Goal: Task Accomplishment & Management: Complete application form

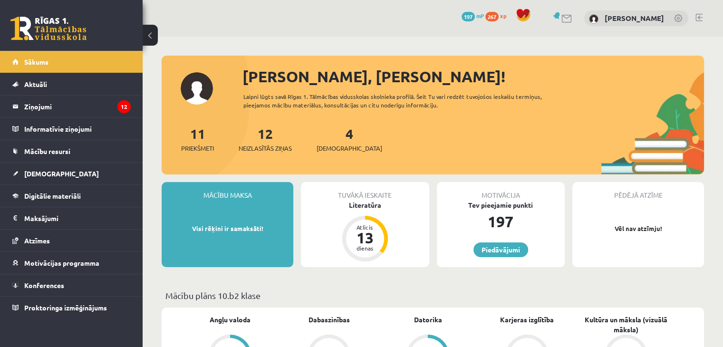
click at [330, 137] on div "4 Ieskaites" at bounding box center [350, 138] width 66 height 29
click at [334, 137] on link "4 Ieskaites" at bounding box center [350, 139] width 66 height 28
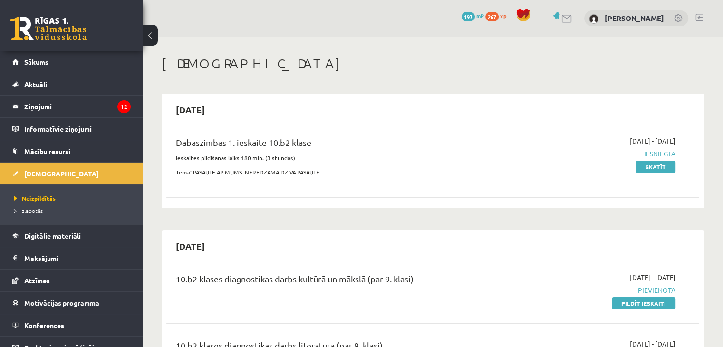
scroll to position [143, 0]
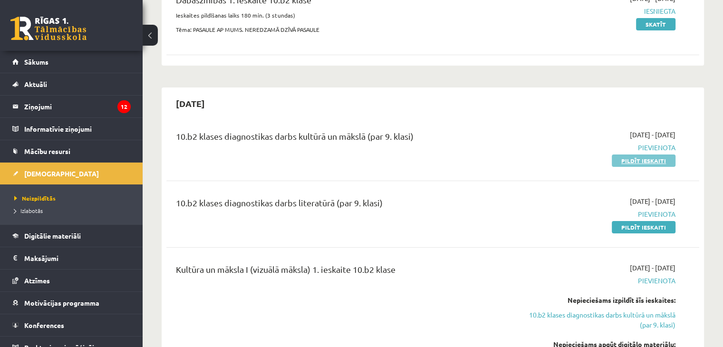
click at [631, 164] on link "Pildīt ieskaiti" at bounding box center [644, 160] width 64 height 12
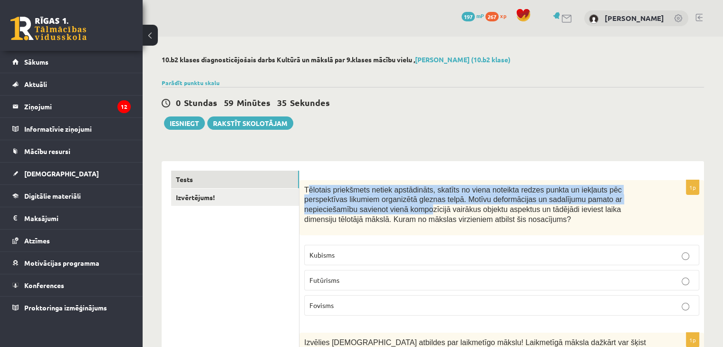
drag, startPoint x: 306, startPoint y: 189, endPoint x: 317, endPoint y: 201, distance: 17.1
click at [327, 204] on span "Tēlotais priekšmets netiek apstādināts, skatīts no viena noteikta redzes punkta…" at bounding box center [463, 205] width 318 height 38
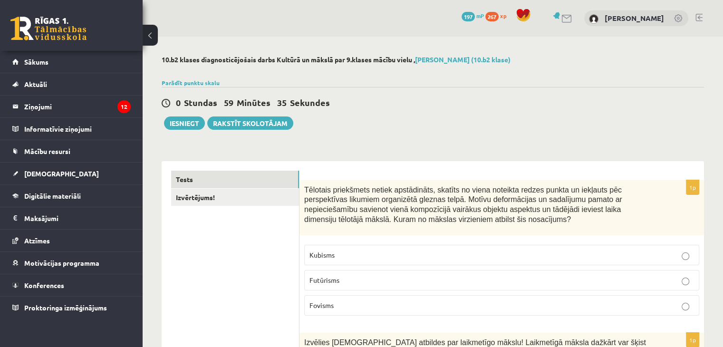
click at [304, 191] on div "Tēlotais priekšmets netiek apstādināts, skatīts no viena noteikta redzes punkta…" at bounding box center [501, 207] width 404 height 55
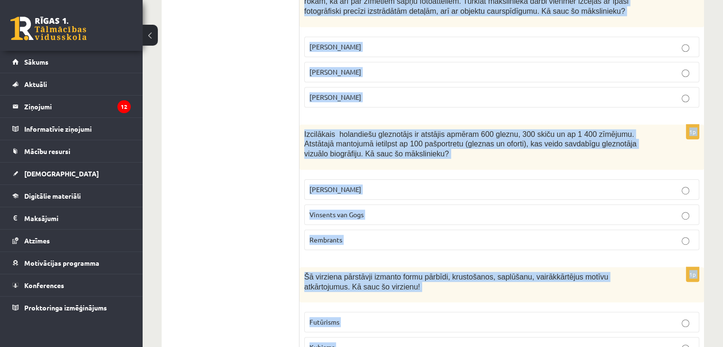
scroll to position [4301, 0]
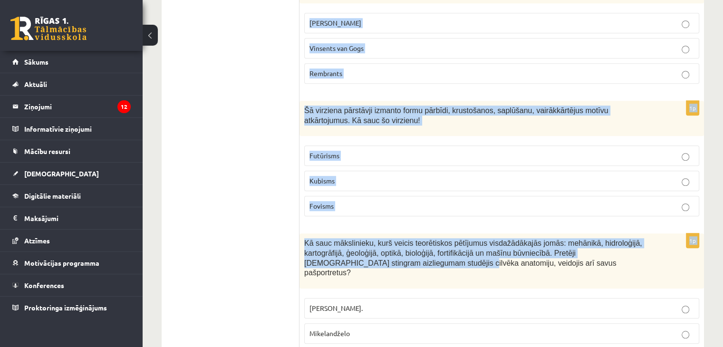
drag, startPoint x: 304, startPoint y: 187, endPoint x: 373, endPoint y: 296, distance: 128.6
copy form "Loremips dolorsitam consec adipiscinge, seddoei te incid utlabore etdolo magnaa…"
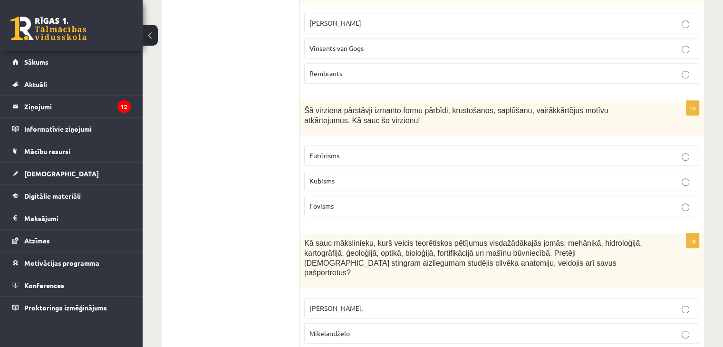
drag, startPoint x: 235, startPoint y: 155, endPoint x: 464, endPoint y: 202, distance: 233.2
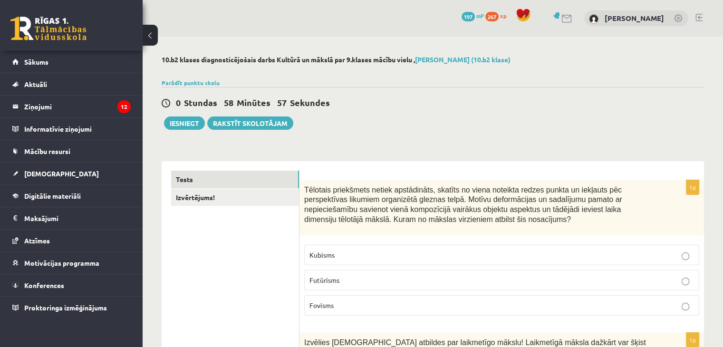
scroll to position [95, 0]
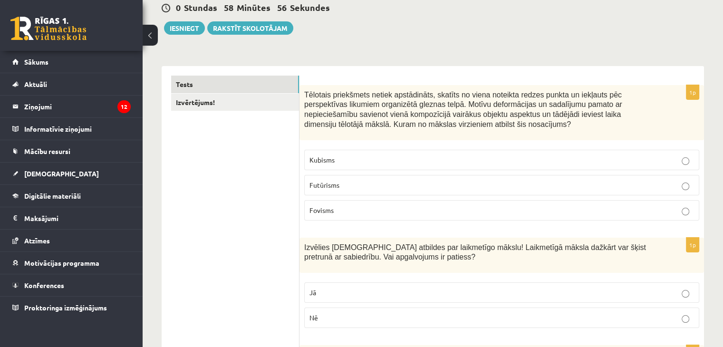
click at [348, 157] on p "Kubisms" at bounding box center [501, 160] width 384 height 10
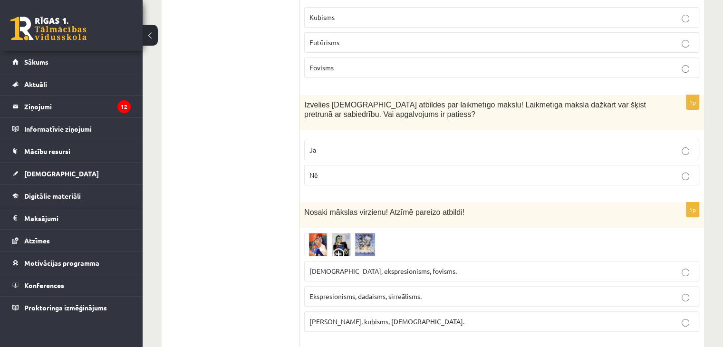
click at [340, 150] on p "Jā" at bounding box center [501, 150] width 384 height 10
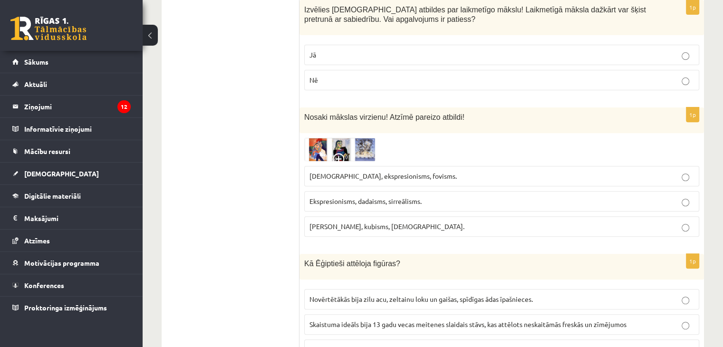
click at [332, 204] on p "Ekspresionisms, dadaisms, sirreālisms." at bounding box center [501, 201] width 384 height 10
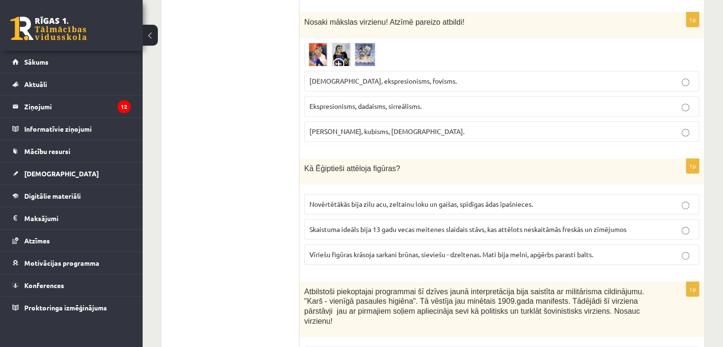
scroll to position [475, 0]
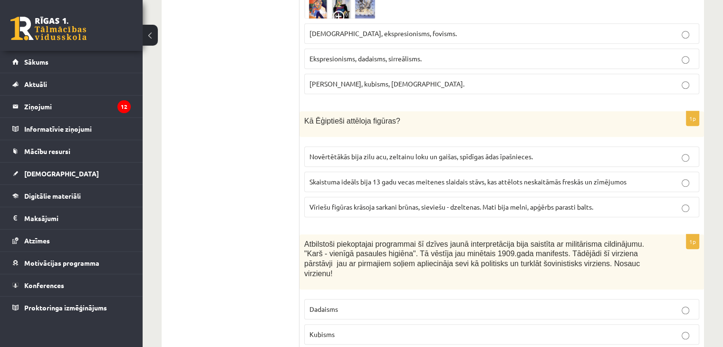
drag, startPoint x: 365, startPoint y: 202, endPoint x: 339, endPoint y: 199, distance: 26.8
click at [365, 202] on span "Vīriešu figūras krāsoja sarkani brūnas, sieviešu - dzeltenas. Mati bija melni, …" at bounding box center [451, 206] width 284 height 9
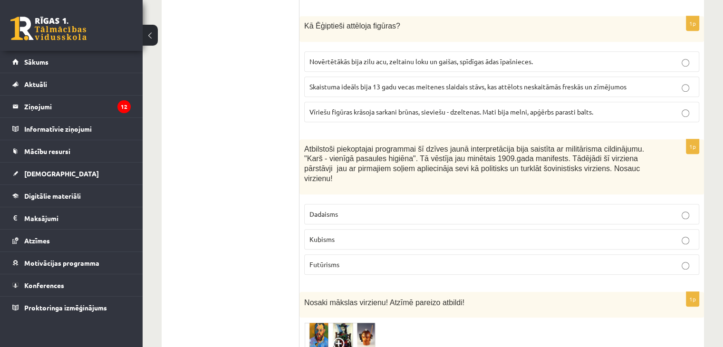
scroll to position [618, 0]
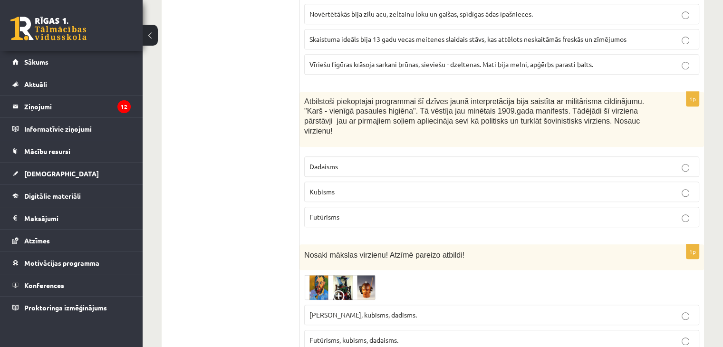
click at [362, 207] on label "Futūrisms" at bounding box center [501, 217] width 395 height 20
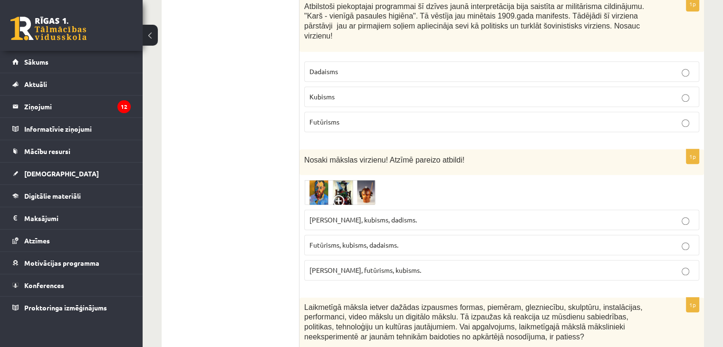
click at [410, 215] on p "Fovisms, kubisms, dadisms." at bounding box center [501, 220] width 384 height 10
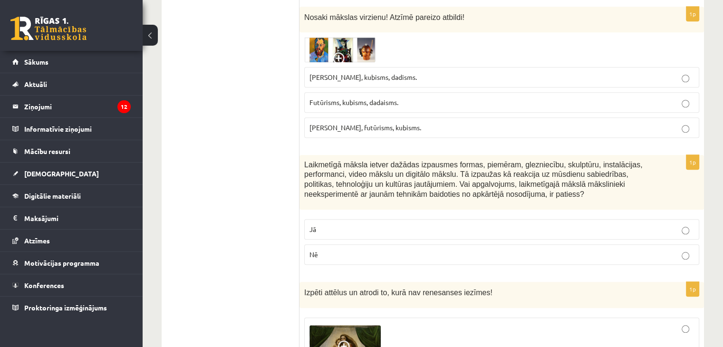
click at [411, 224] on p "Jā" at bounding box center [501, 229] width 384 height 10
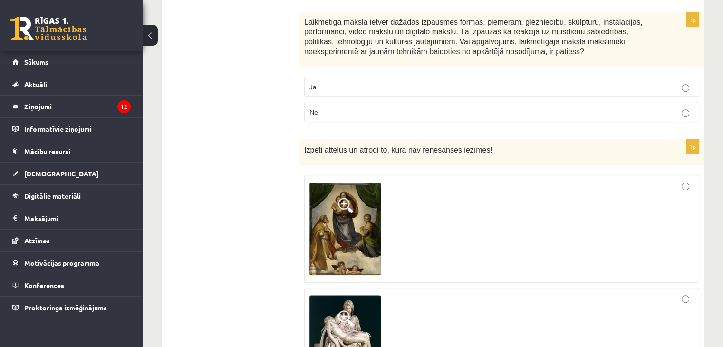
scroll to position [950, 0]
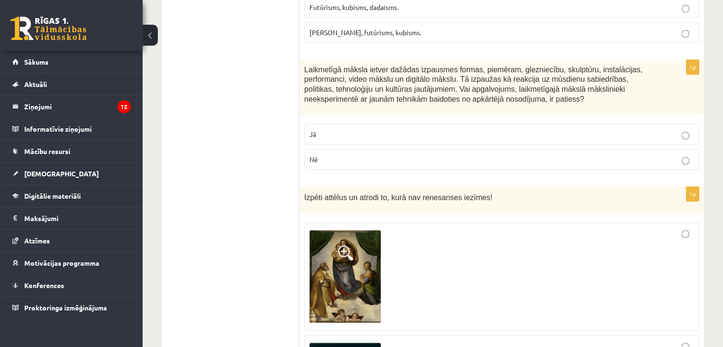
click at [404, 154] on p "Nē" at bounding box center [501, 159] width 384 height 10
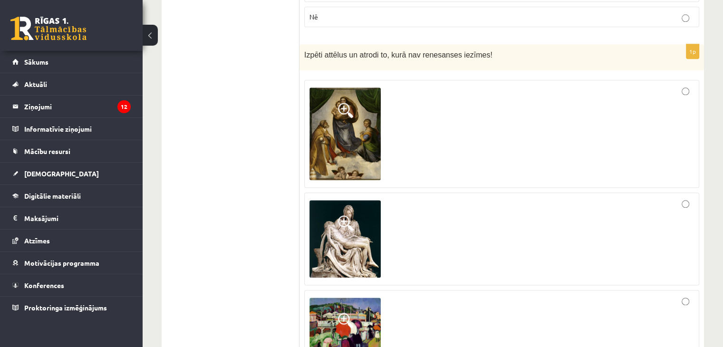
scroll to position [1141, 0]
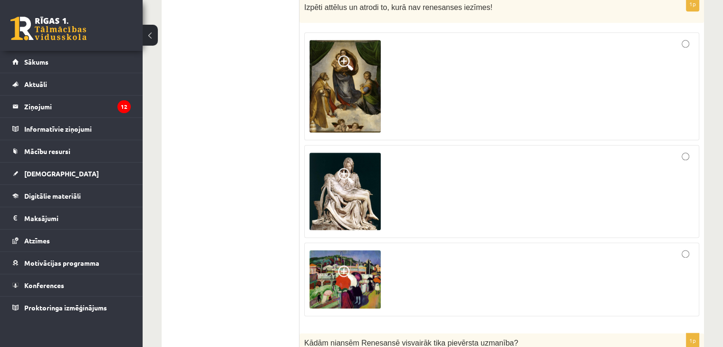
click at [459, 176] on div at bounding box center [501, 191] width 384 height 82
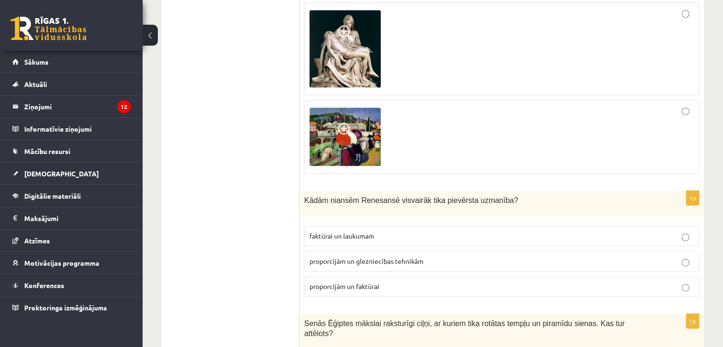
scroll to position [1331, 0]
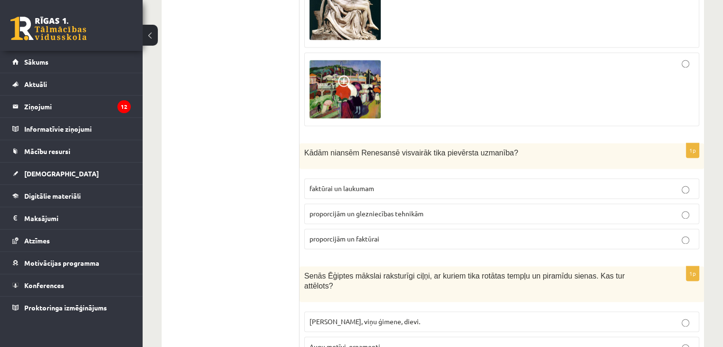
click at [338, 209] on span "proporcijām un glezniecības tehnikām" at bounding box center [366, 213] width 114 height 9
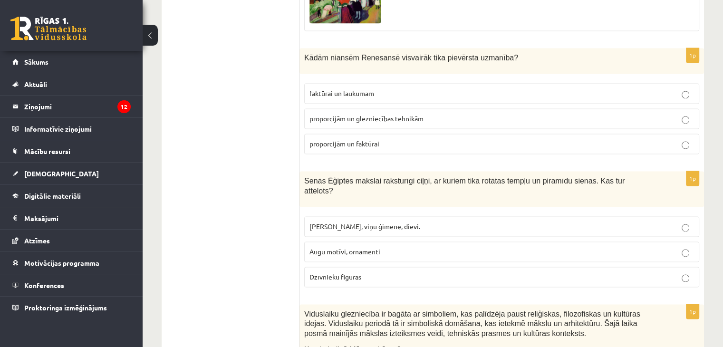
scroll to position [1473, 0]
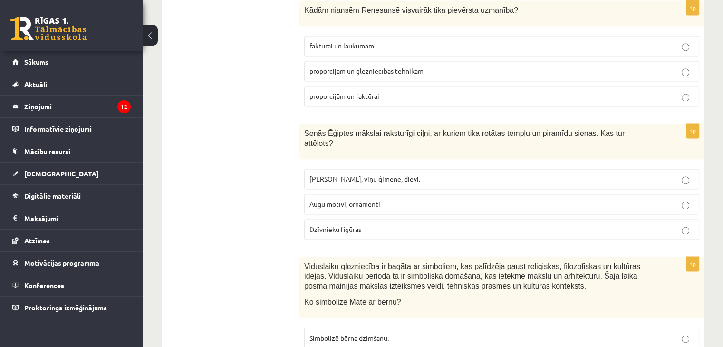
click at [401, 174] on p "Faraoni, viņu ģimene, dievi." at bounding box center [501, 179] width 384 height 10
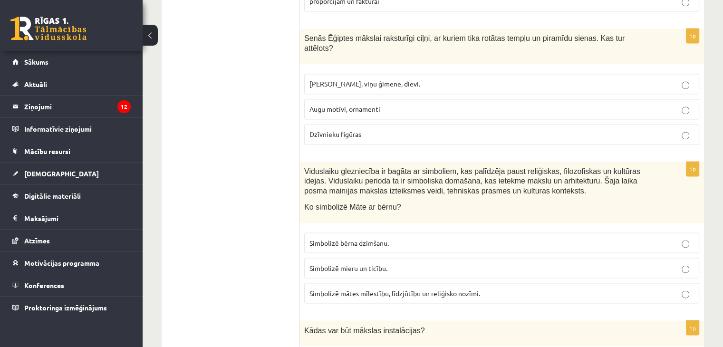
scroll to position [1616, 0]
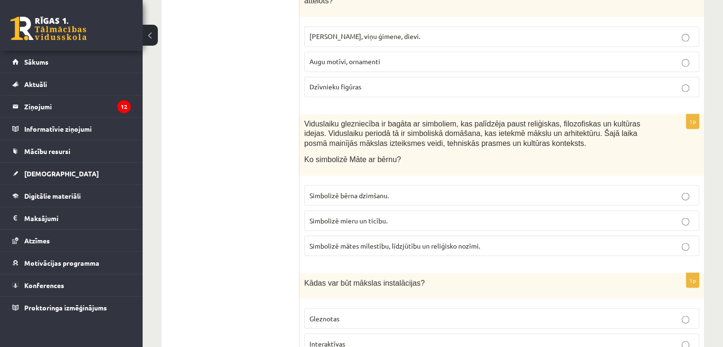
click at [397, 241] on span "Simbolizē mātes mīlestību, līdzjūtību un reliģisko nozīmi." at bounding box center [394, 245] width 171 height 9
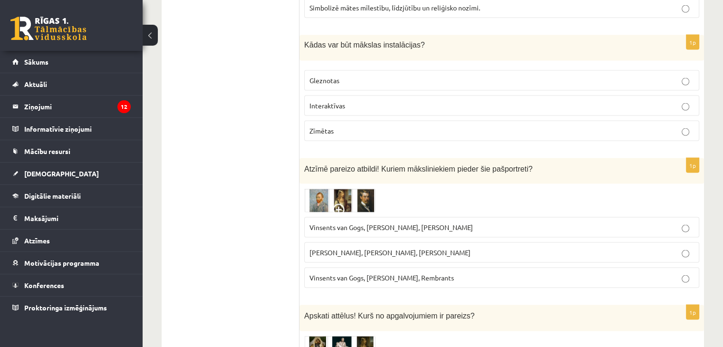
scroll to position [1806, 0]
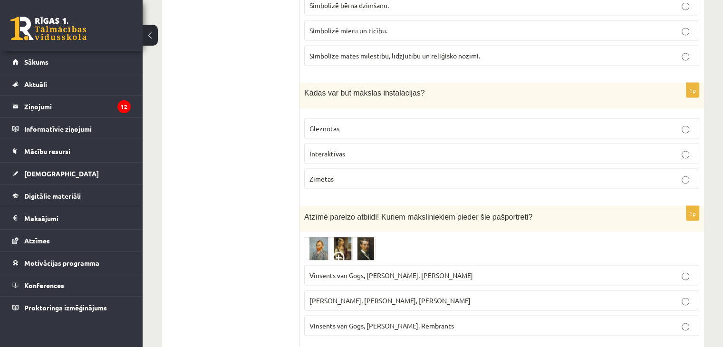
click at [351, 148] on p "Interaktīvas" at bounding box center [501, 153] width 384 height 10
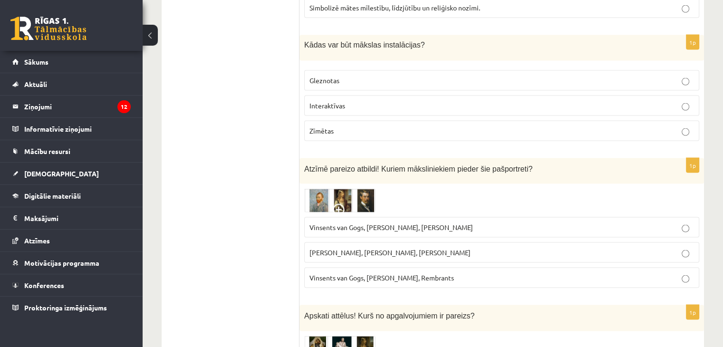
click at [339, 217] on label "Vinsents van Gogs, Albrehts Dīrers, Janis Rozentāls" at bounding box center [501, 227] width 395 height 20
click at [342, 273] on p "Vinsents van Gogs, Kārlis Padegs, Rembrants" at bounding box center [501, 278] width 384 height 10
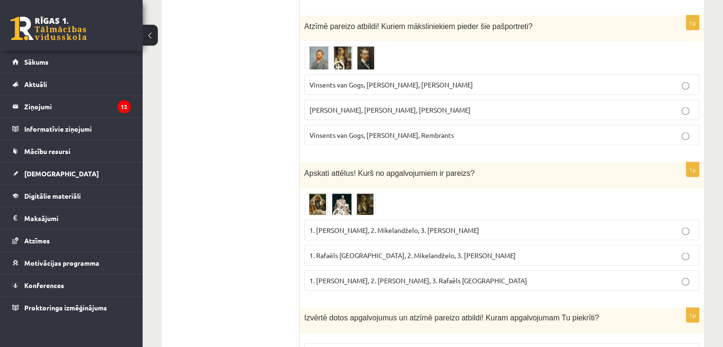
scroll to position [2091, 0]
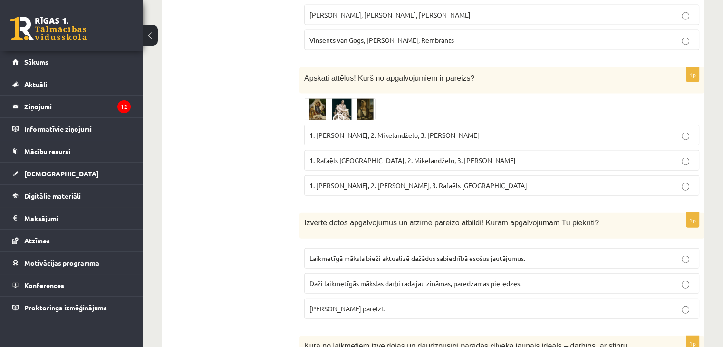
click at [456, 156] on span "1. Rafaēls Sancio da Urbīno, 2. Mikelandželo, 3. Albrehts Dīrers" at bounding box center [412, 160] width 206 height 9
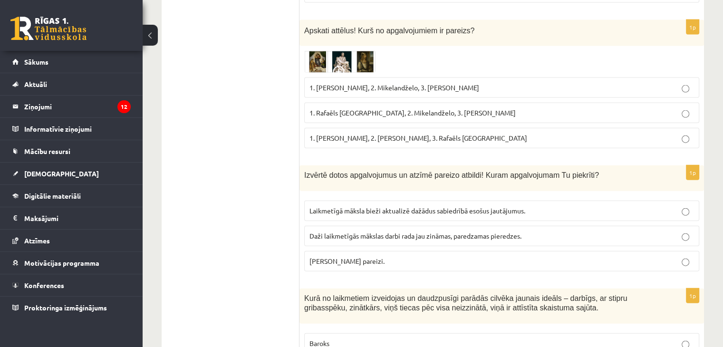
click at [345, 251] on label "Abi apgalvojumi pareizi." at bounding box center [501, 261] width 395 height 20
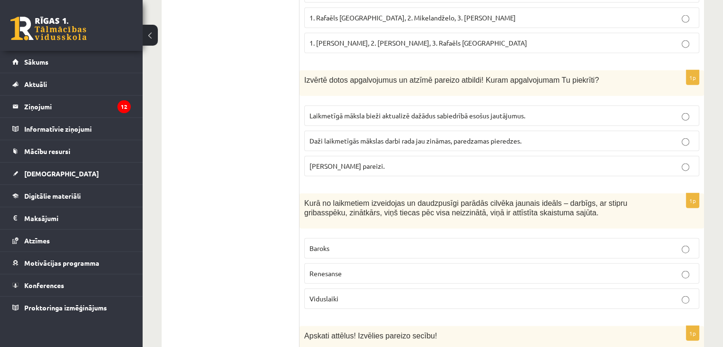
scroll to position [2281, 0]
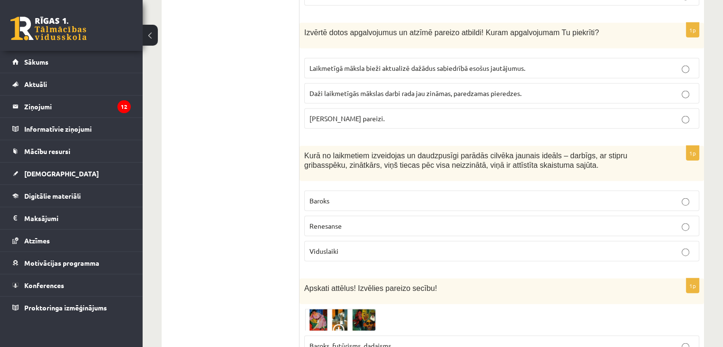
click at [365, 221] on p "Renesanse" at bounding box center [501, 226] width 384 height 10
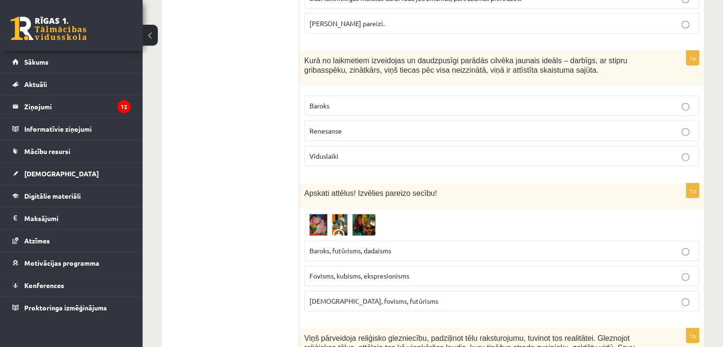
scroll to position [2424, 0]
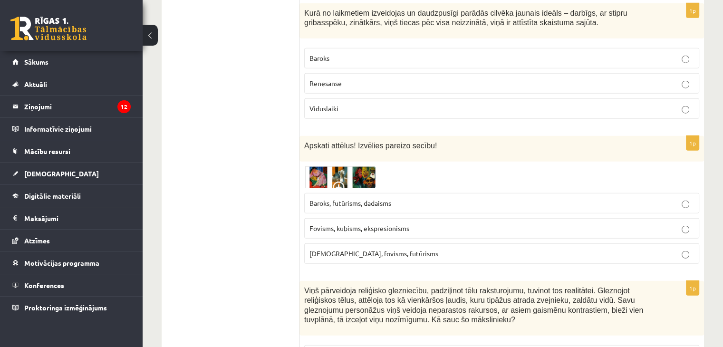
click at [357, 249] on span "Kubisms, fovisms, futūrisms" at bounding box center [373, 253] width 129 height 9
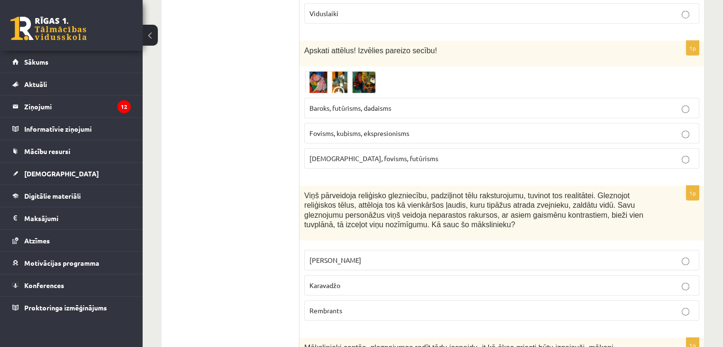
scroll to position [2566, 0]
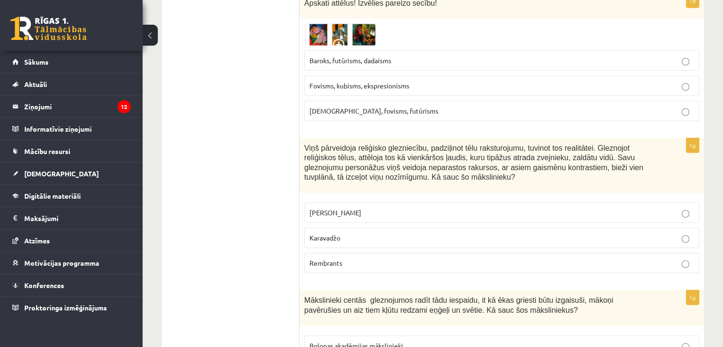
click at [335, 228] on label "Karavadžo" at bounding box center [501, 238] width 395 height 20
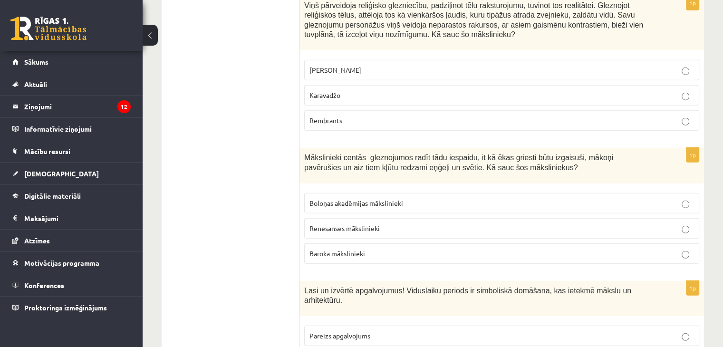
click at [347, 249] on span "Baroka mākslinieki" at bounding box center [337, 253] width 56 height 9
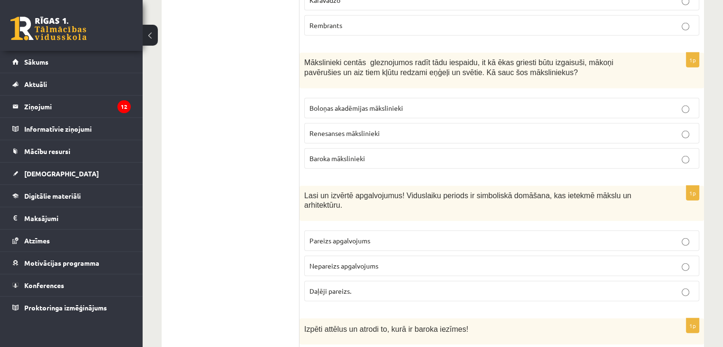
scroll to position [2851, 0]
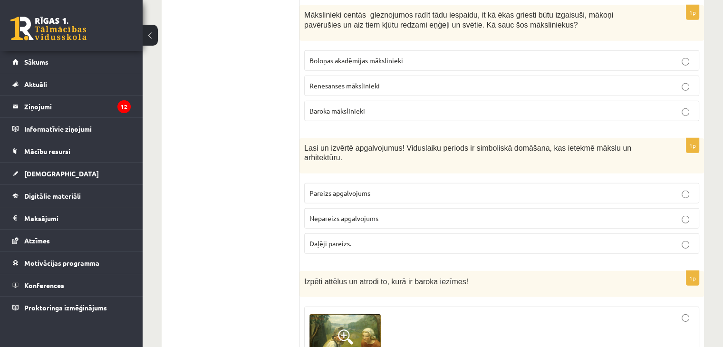
click at [383, 188] on p "Pareizs apgalvojums" at bounding box center [501, 193] width 384 height 10
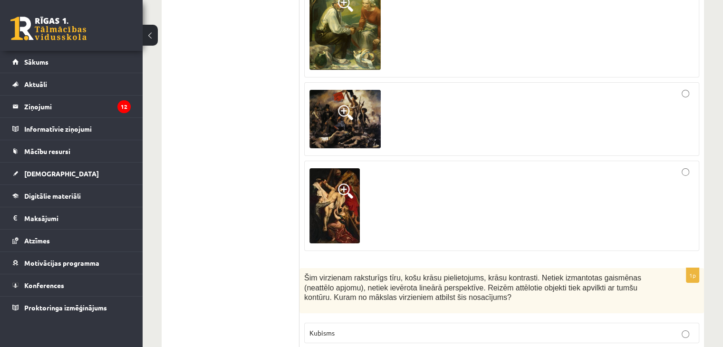
scroll to position [3042, 0]
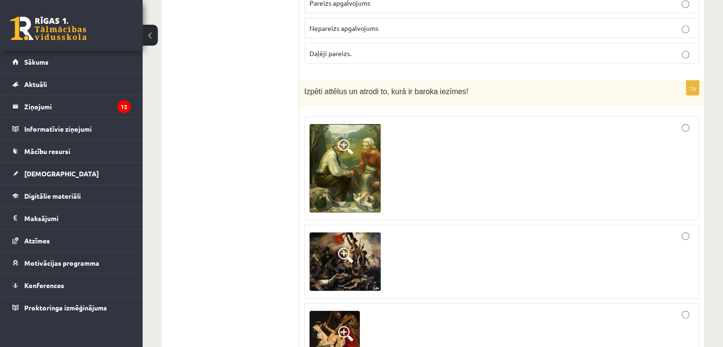
drag, startPoint x: 494, startPoint y: 300, endPoint x: 501, endPoint y: 304, distance: 8.1
click at [494, 308] on div at bounding box center [501, 348] width 384 height 80
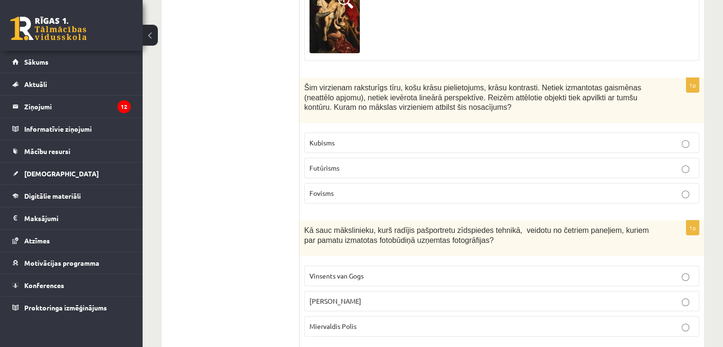
scroll to position [3327, 0]
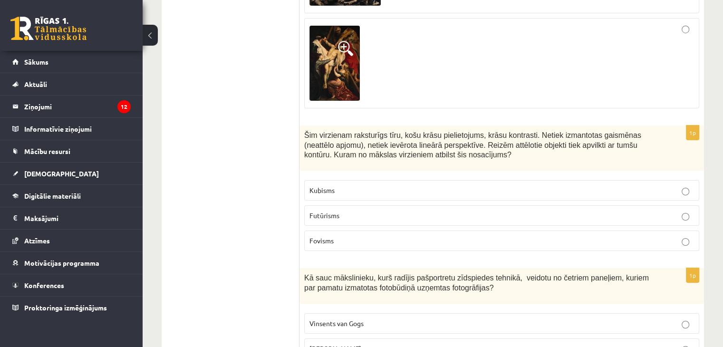
click at [359, 236] on p "Fovisms" at bounding box center [501, 241] width 384 height 10
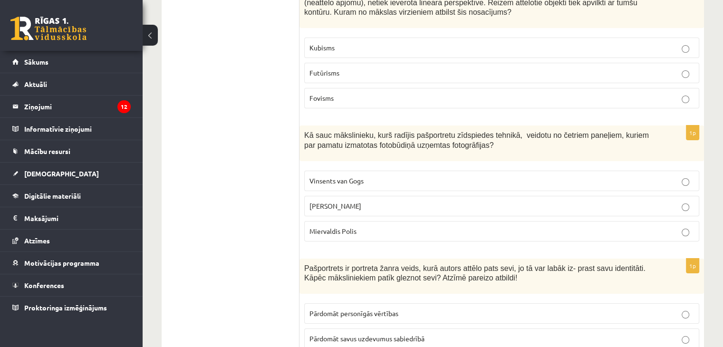
click at [365, 201] on p "Endijs Vorhols" at bounding box center [501, 206] width 384 height 10
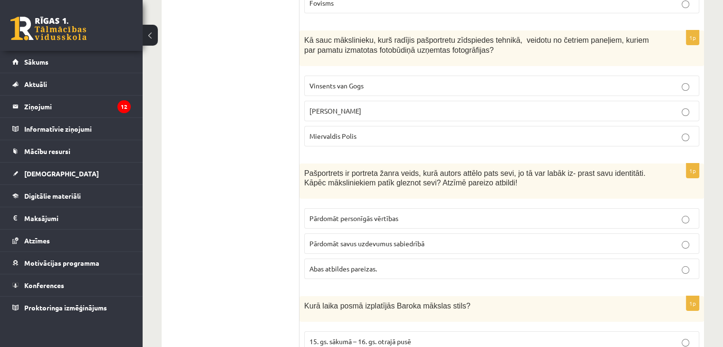
scroll to position [3612, 0]
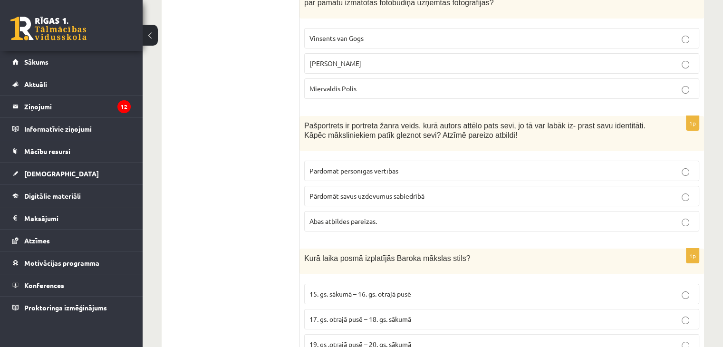
click at [349, 191] on div "1p Pašportrets ir portreta žanra veids, kurā autors attēlo pats sevi, jo tā var…" at bounding box center [501, 178] width 404 height 124
click at [353, 216] on p "Abas atbildes pareizas." at bounding box center [501, 221] width 384 height 10
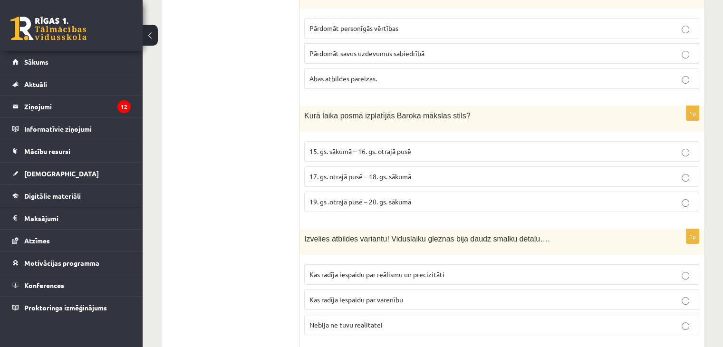
click at [354, 166] on label "17. gs. otrajā pusē – 18. gs. sākumā" at bounding box center [501, 176] width 395 height 20
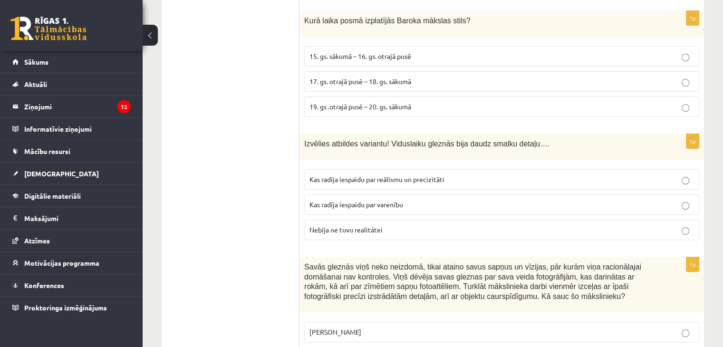
click at [413, 169] on label "Kas radīja iespaidu par reālismu un precizitāti" at bounding box center [501, 179] width 395 height 20
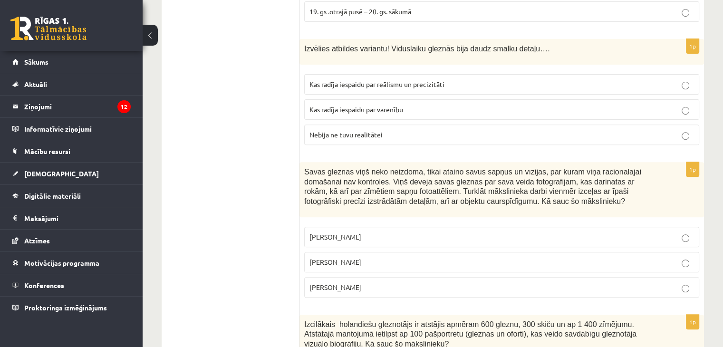
scroll to position [3992, 0]
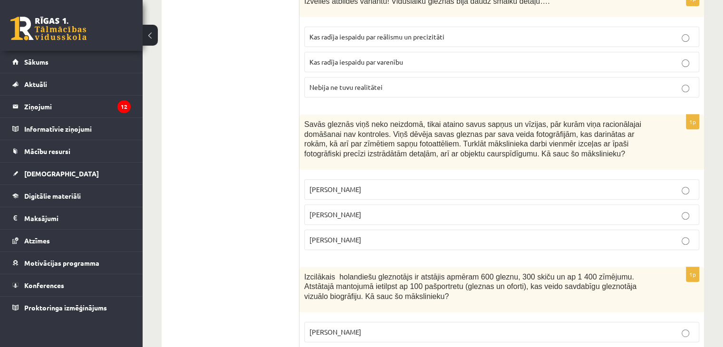
click at [359, 210] on p "Salvadors Dalī" at bounding box center [501, 215] width 384 height 10
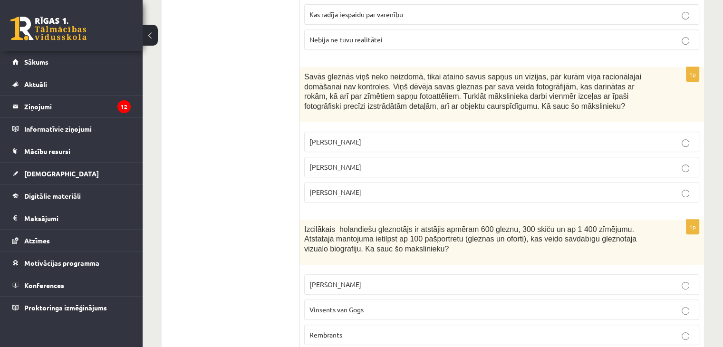
scroll to position [4135, 0]
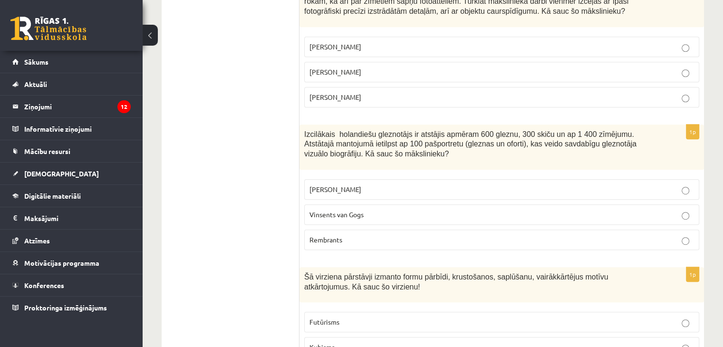
click at [360, 235] on p "Rembrants" at bounding box center [501, 240] width 384 height 10
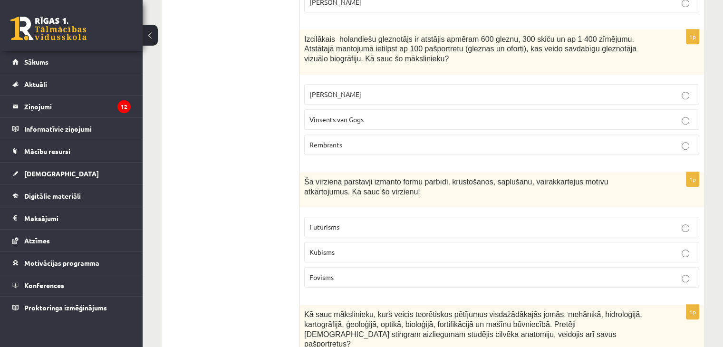
click at [372, 222] on p "Futūrisms" at bounding box center [501, 227] width 384 height 10
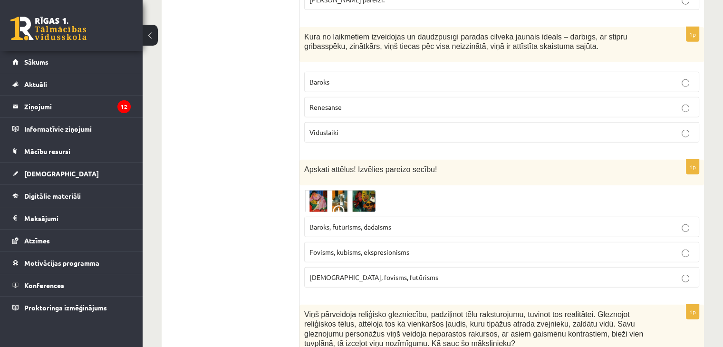
scroll to position [0, 0]
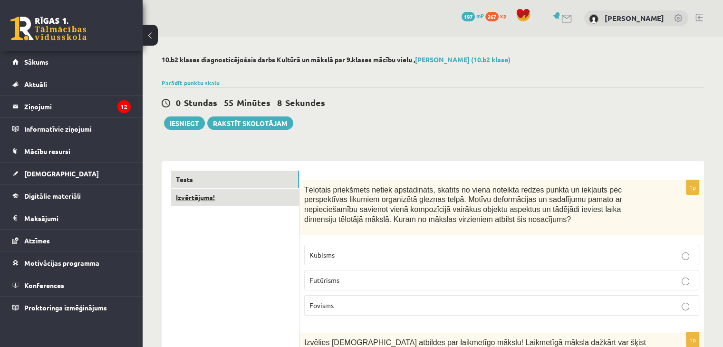
click at [228, 202] on link "Izvērtējums!" at bounding box center [235, 198] width 128 height 18
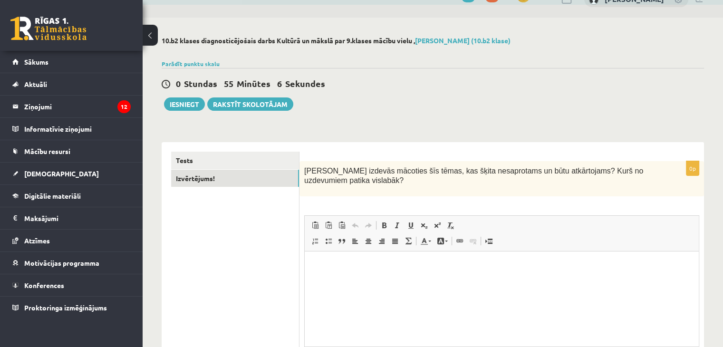
scroll to position [67, 0]
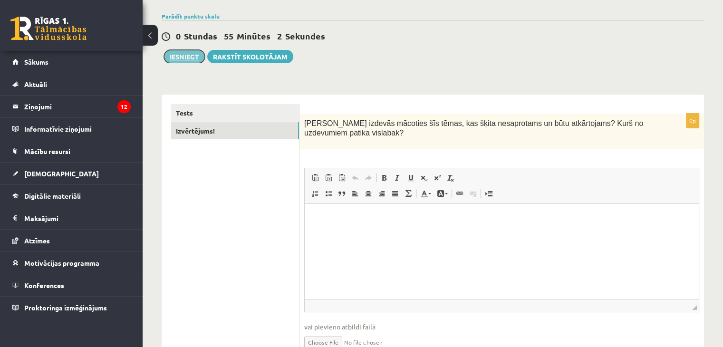
click at [180, 56] on button "Iesniegt" at bounding box center [184, 56] width 41 height 13
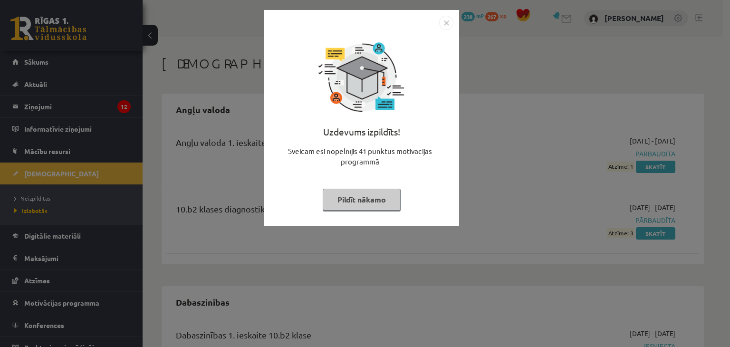
click at [448, 21] on img "Close" at bounding box center [446, 23] width 14 height 14
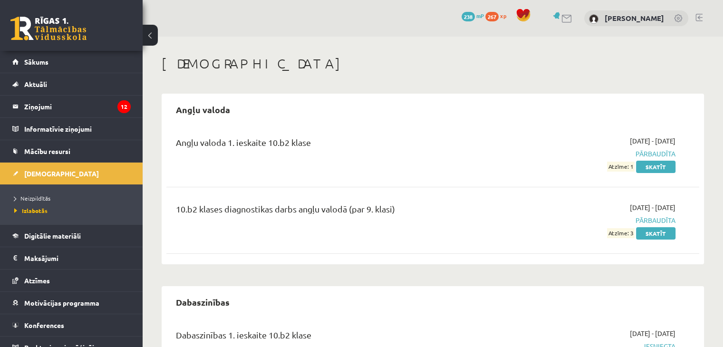
click at [645, 239] on div "10.b2 klases diagnostikas darbs angļu valodā (par 9. klasi) 2025-09-01 - 2025-0…" at bounding box center [432, 220] width 533 height 55
click at [645, 237] on link "Skatīt" at bounding box center [655, 233] width 39 height 12
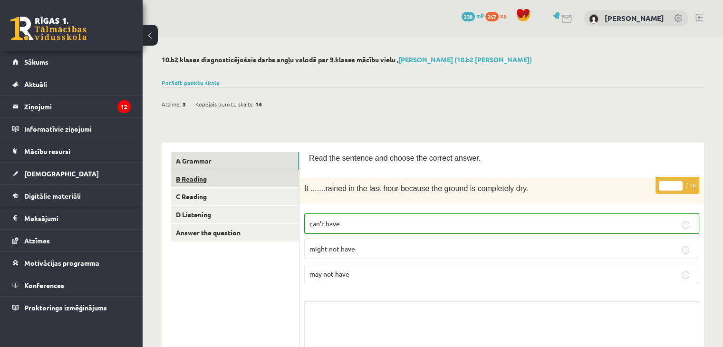
click at [232, 185] on link "B Reading" at bounding box center [235, 179] width 128 height 18
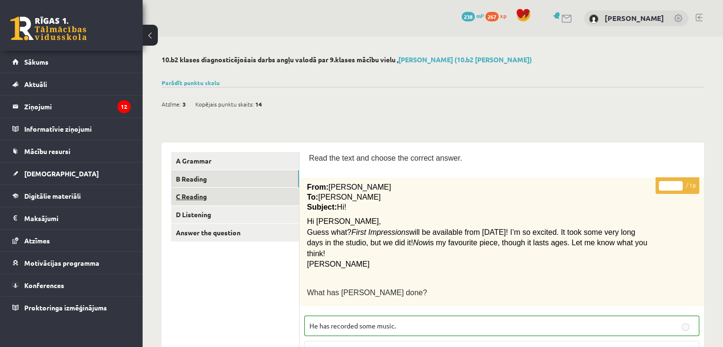
click at [227, 203] on link "C Reading" at bounding box center [235, 197] width 128 height 18
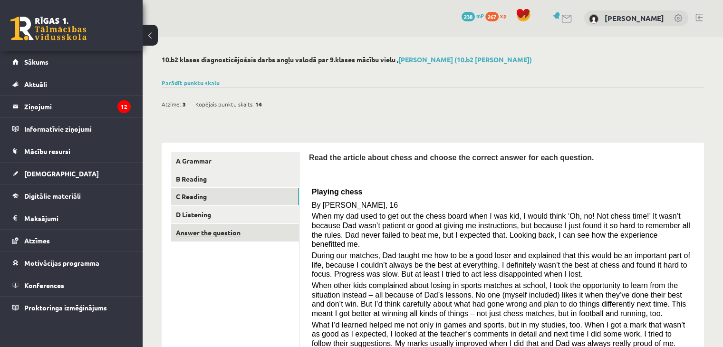
click at [231, 224] on link "Answer the question" at bounding box center [235, 233] width 128 height 18
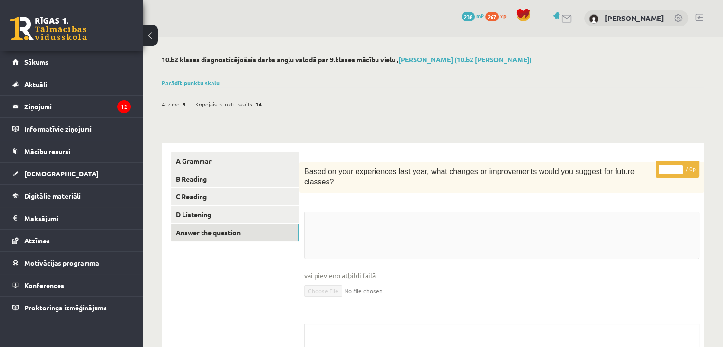
click at [235, 242] on ul "A Grammar B Reading C Reading D Listening Answer the question" at bounding box center [235, 287] width 128 height 271
click at [230, 219] on link "D Listening" at bounding box center [235, 215] width 128 height 18
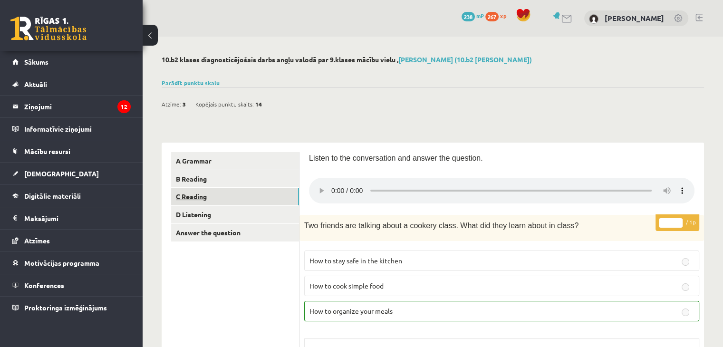
click at [223, 196] on link "C Reading" at bounding box center [235, 197] width 128 height 18
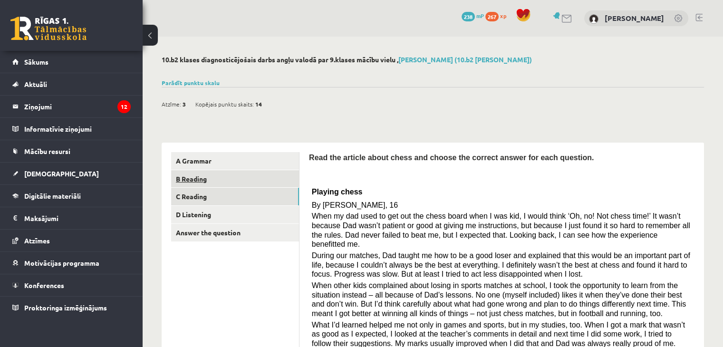
click at [222, 182] on link "B Reading" at bounding box center [235, 179] width 128 height 18
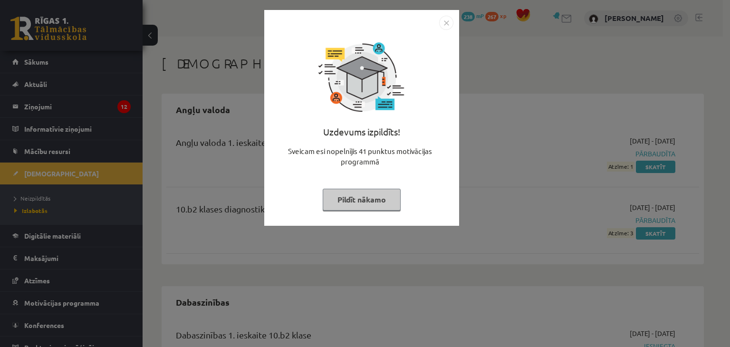
click at [439, 26] on img "Close" at bounding box center [446, 23] width 14 height 14
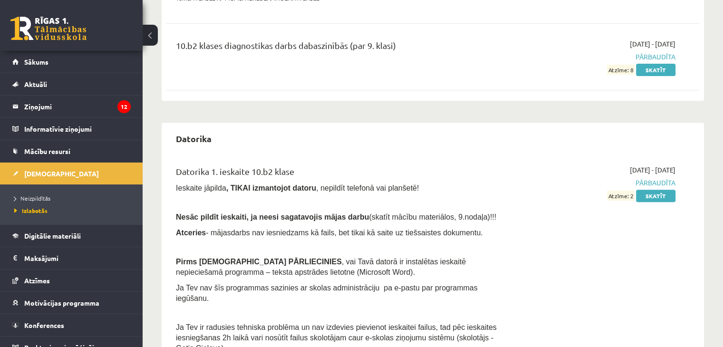
scroll to position [224, 0]
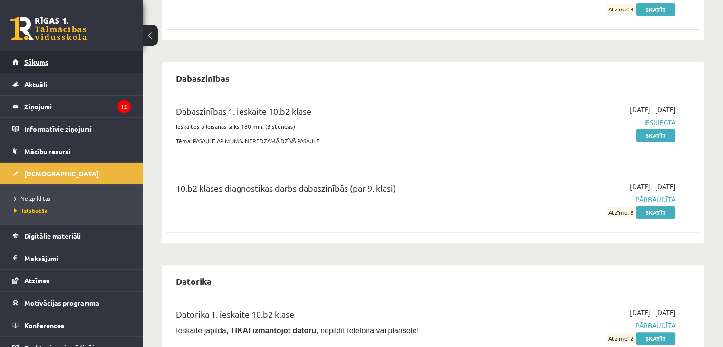
click at [20, 62] on link "Sākums" at bounding box center [71, 62] width 118 height 22
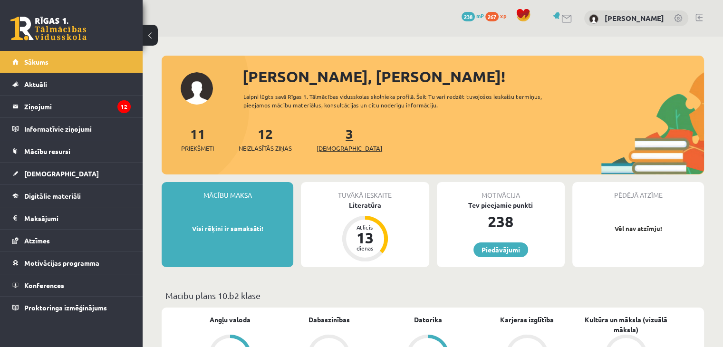
click at [339, 145] on span "[DEMOGRAPHIC_DATA]" at bounding box center [350, 149] width 66 height 10
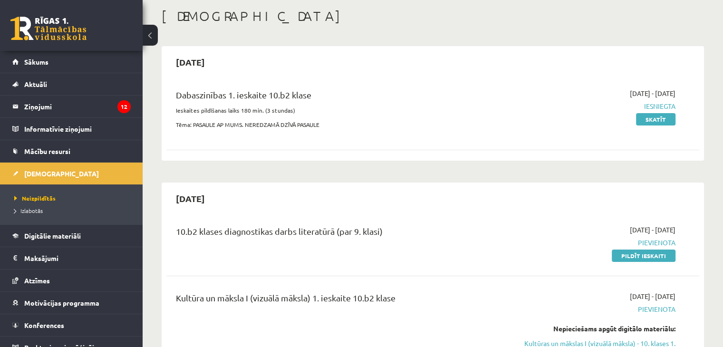
scroll to position [95, 0]
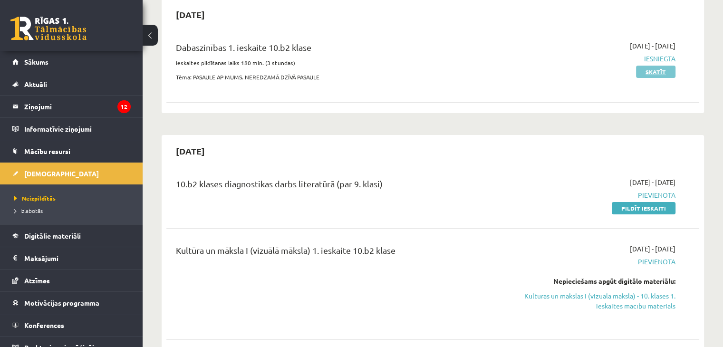
click at [642, 72] on link "Skatīt" at bounding box center [655, 72] width 39 height 12
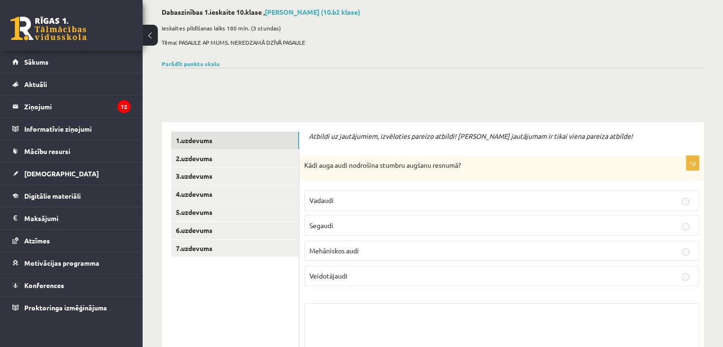
scroll to position [190, 0]
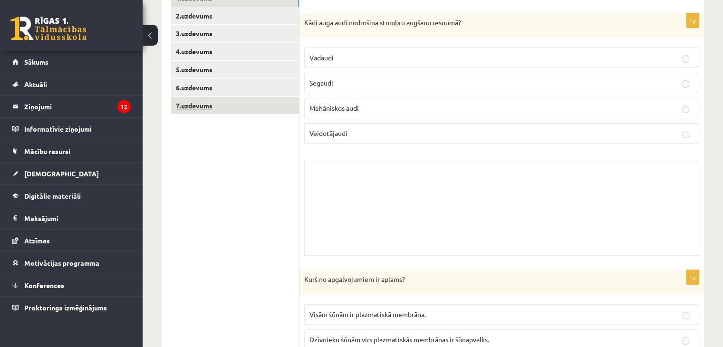
click at [255, 108] on link "7.uzdevums" at bounding box center [235, 106] width 128 height 18
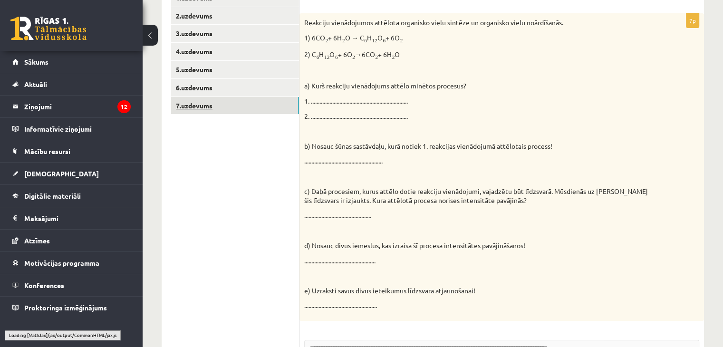
click at [253, 97] on link "7.uzdevums" at bounding box center [235, 106] width 128 height 18
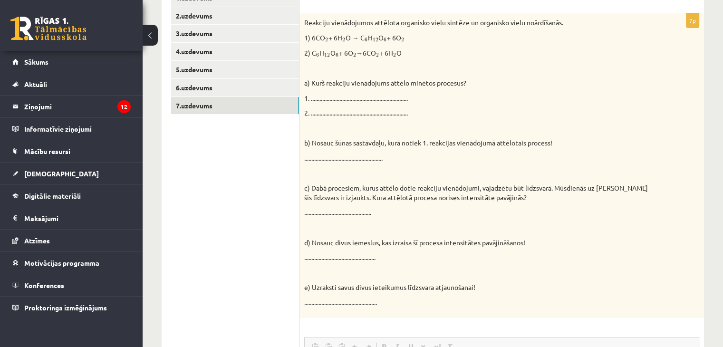
scroll to position [0, 0]
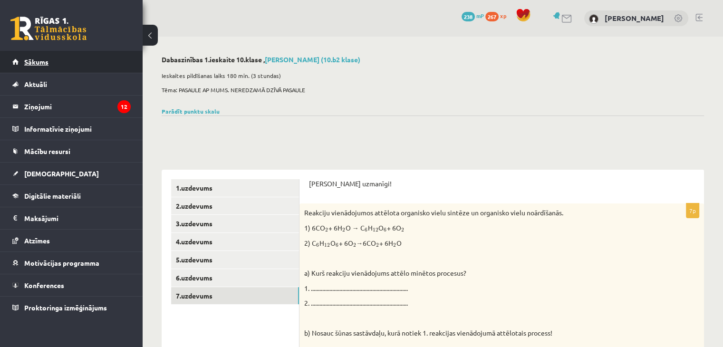
click at [94, 59] on link "Sākums" at bounding box center [71, 62] width 118 height 22
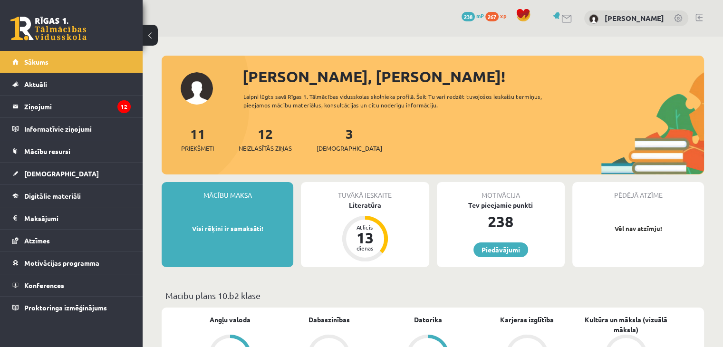
click at [310, 137] on div "11 Priekšmeti 12 Neizlasītās ziņas 3 Ieskaites" at bounding box center [433, 149] width 542 height 51
click at [330, 139] on link "3 Ieskaites" at bounding box center [350, 139] width 66 height 28
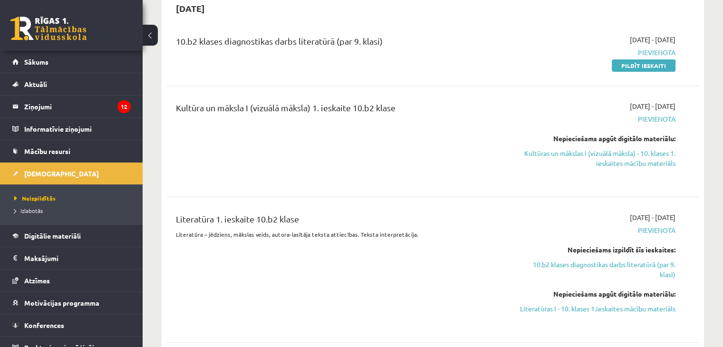
scroll to position [48, 0]
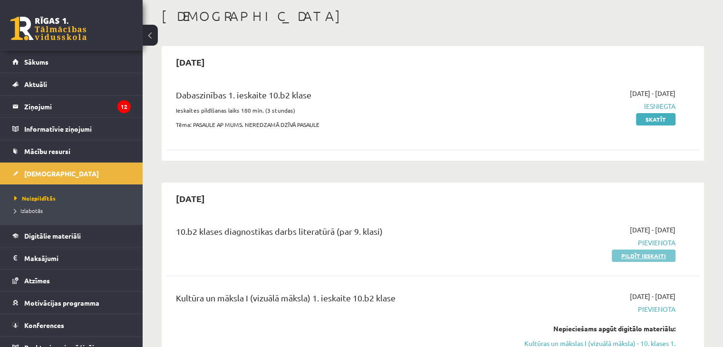
click at [651, 251] on link "Pildīt ieskaiti" at bounding box center [644, 256] width 64 height 12
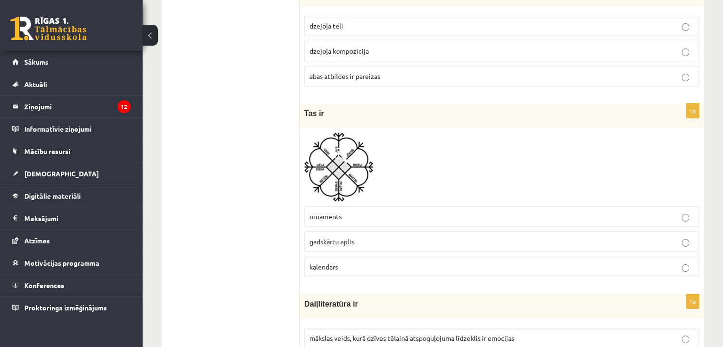
scroll to position [3604, 0]
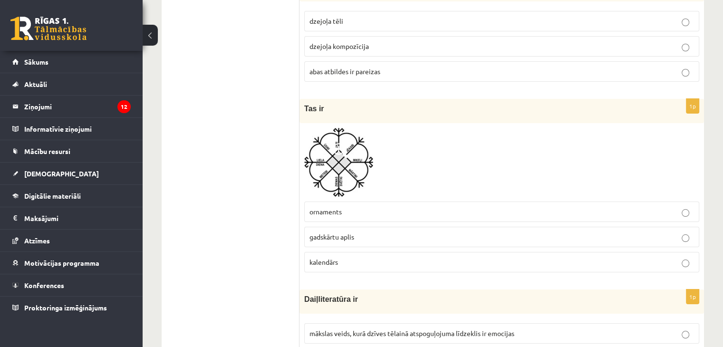
click at [385, 202] on label "ornaments" at bounding box center [501, 212] width 395 height 20
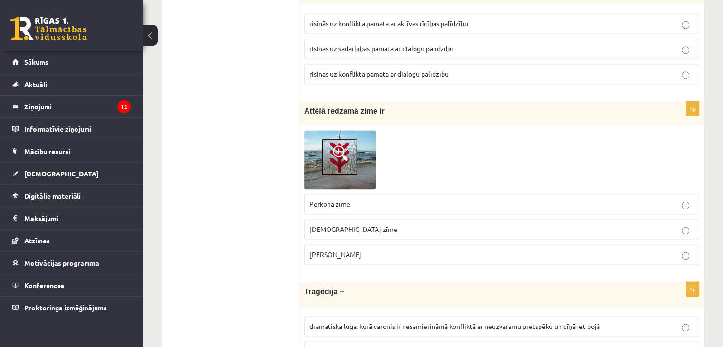
scroll to position [1455, 0]
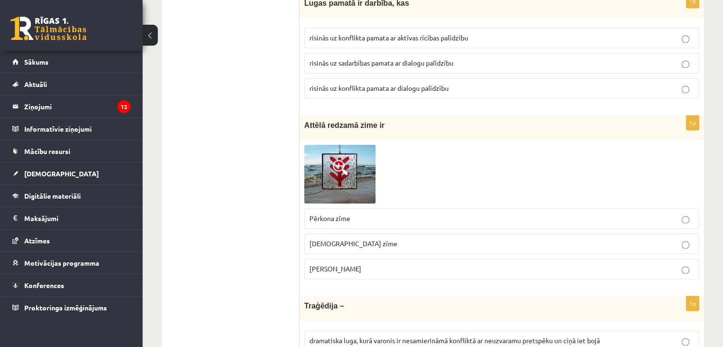
click at [348, 264] on span "Laimas slotiņa" at bounding box center [335, 268] width 52 height 9
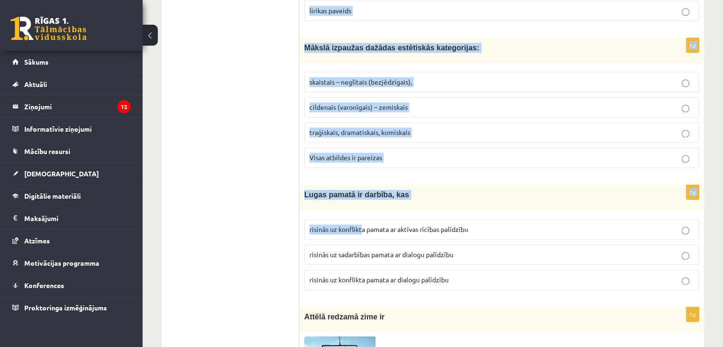
scroll to position [1311, 0]
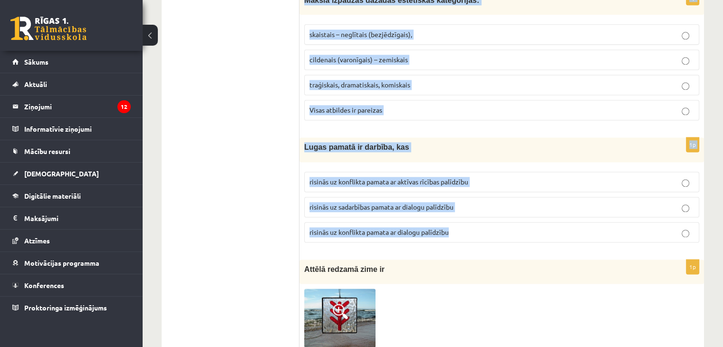
drag, startPoint x: 304, startPoint y: 65, endPoint x: 455, endPoint y: 223, distance: 218.5
copy form "Mīts ir nostāsts, kurā attēloti seno tautu priekšstati par pasaules izcelšanos …"
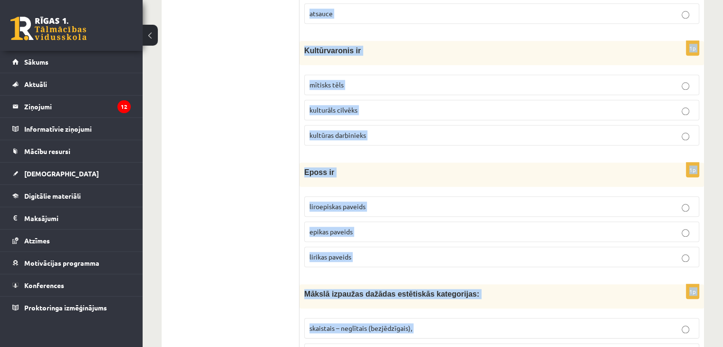
scroll to position [0, 0]
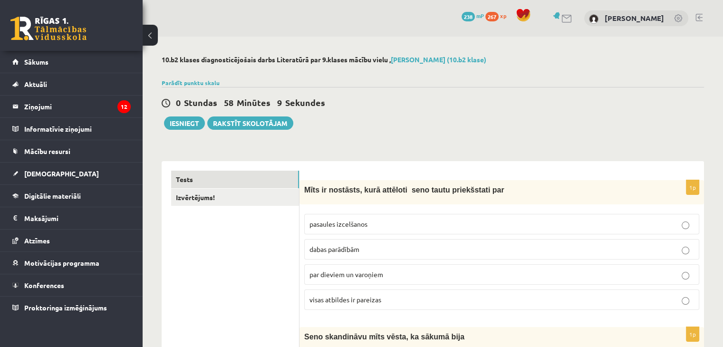
scroll to position [48, 0]
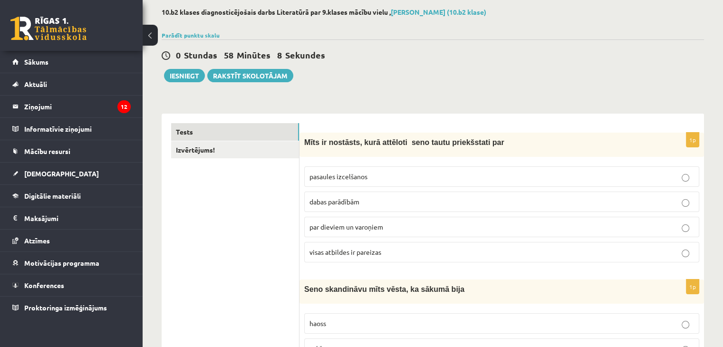
click at [365, 257] on label "visas atbildes ir pareizas" at bounding box center [501, 252] width 395 height 20
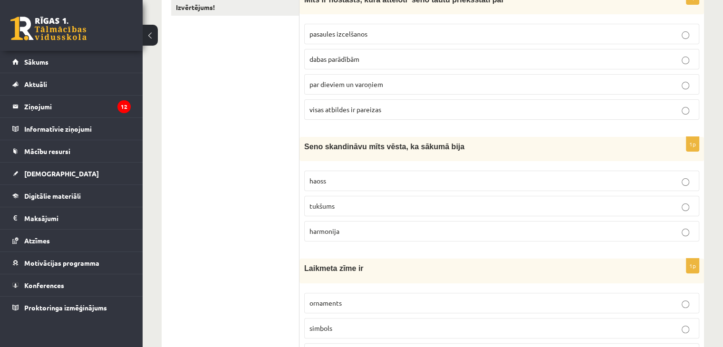
click at [340, 211] on label "tukšums" at bounding box center [501, 206] width 395 height 20
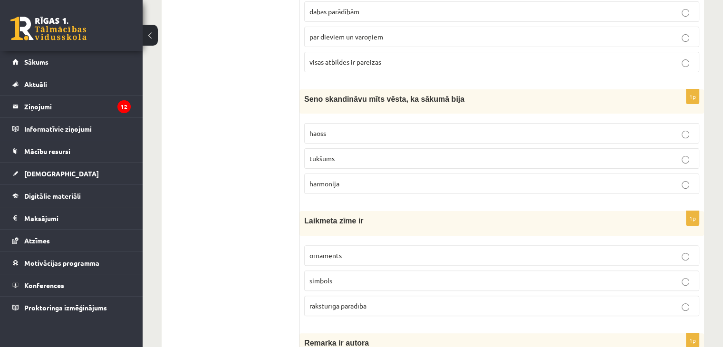
scroll to position [285, 0]
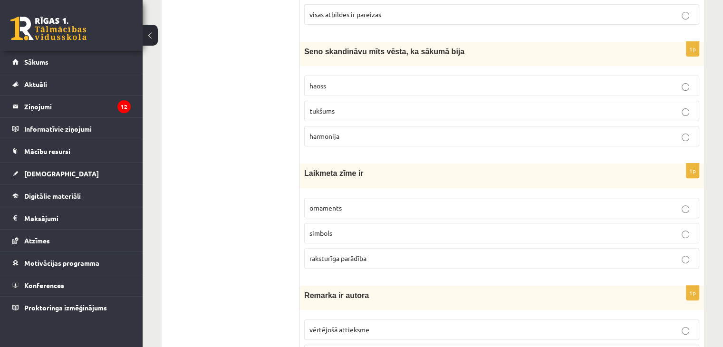
click at [350, 258] on span "raksturīga parādība" at bounding box center [337, 258] width 57 height 9
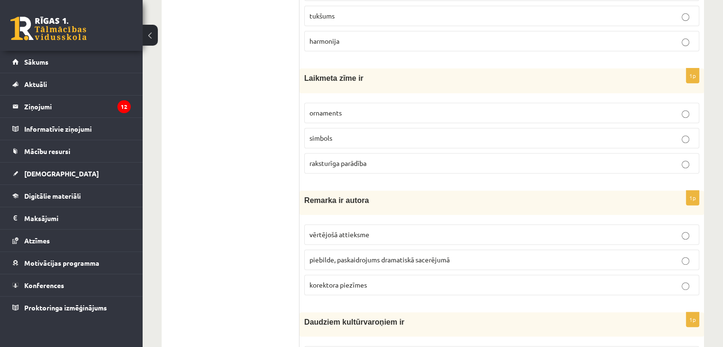
scroll to position [428, 0]
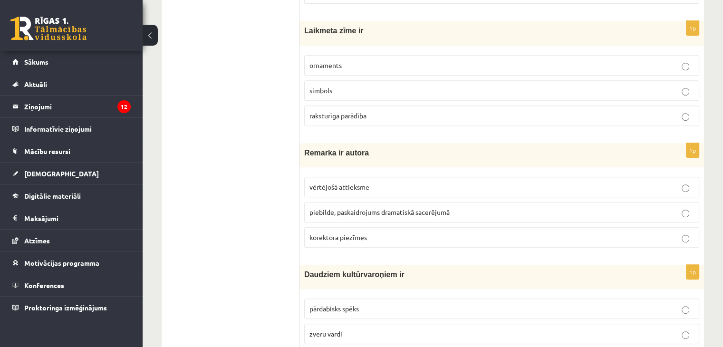
click at [375, 211] on span "piebilde, paskaidrojums dramatiskā sacerējumā" at bounding box center [379, 212] width 140 height 9
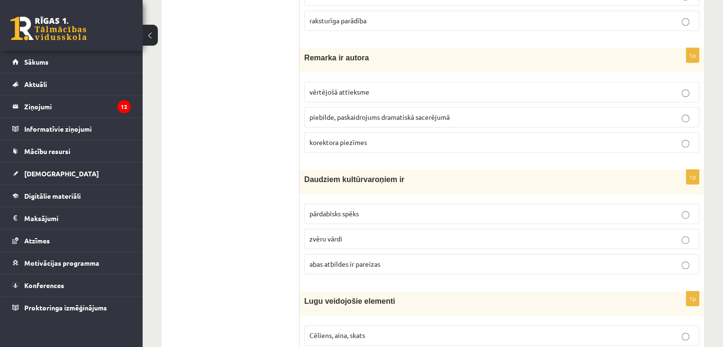
click at [379, 262] on span "abas atbildes ir pareizas" at bounding box center [344, 263] width 71 height 9
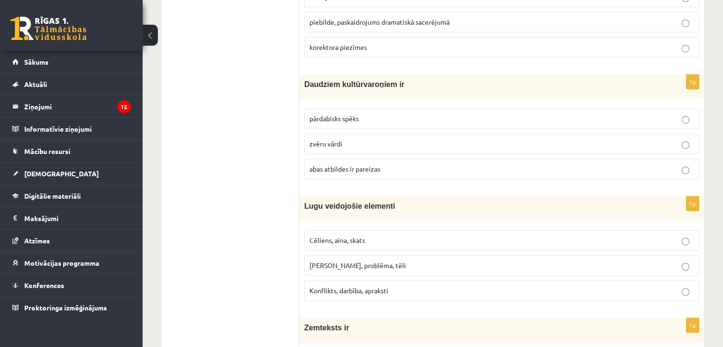
scroll to position [665, 0]
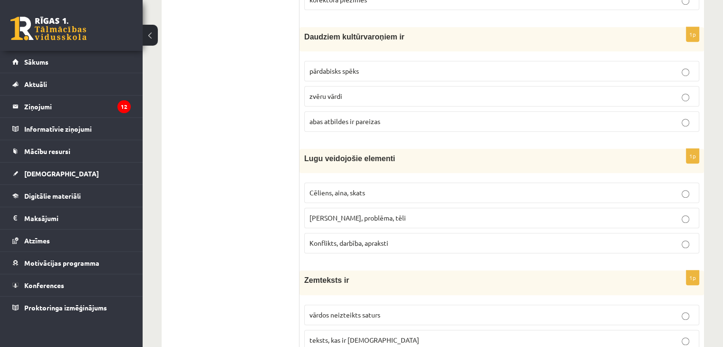
click at [374, 182] on label "Cēliens, aina, skats" at bounding box center [501, 192] width 395 height 20
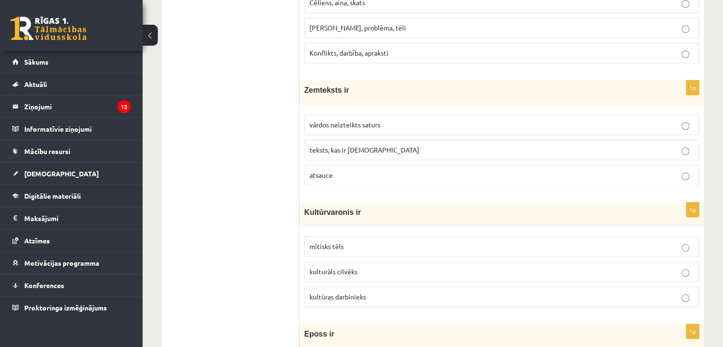
scroll to position [808, 0]
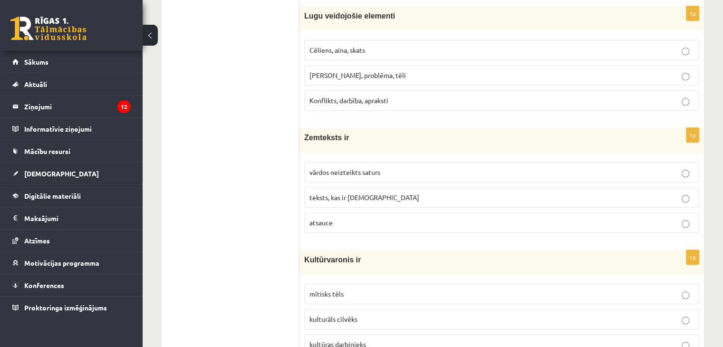
click at [394, 174] on label "vārdos neizteikts saturs" at bounding box center [501, 172] width 395 height 20
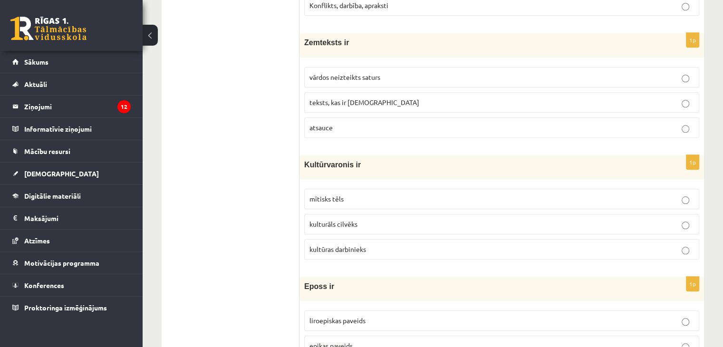
click at [357, 196] on p "mītisks tēls" at bounding box center [501, 199] width 384 height 10
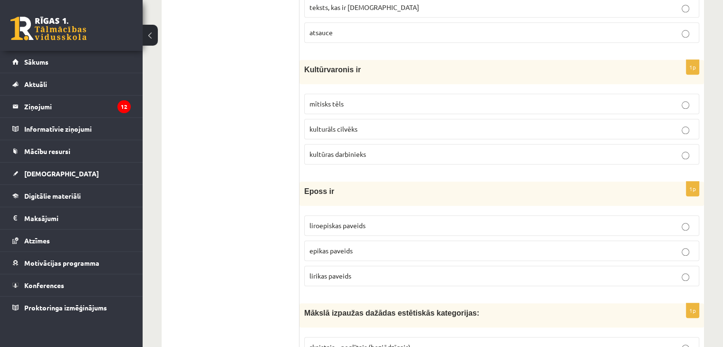
click at [365, 247] on p "epikas paveids" at bounding box center [501, 251] width 384 height 10
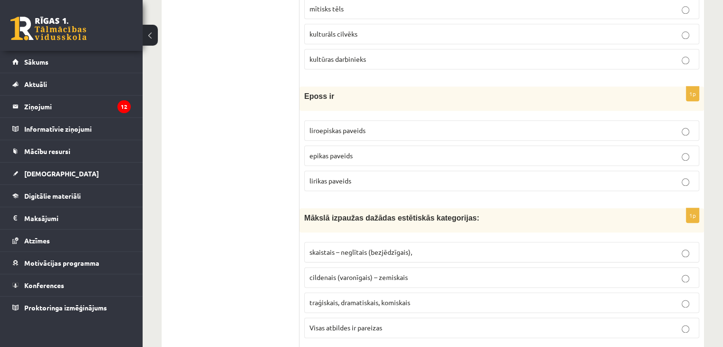
scroll to position [1188, 0]
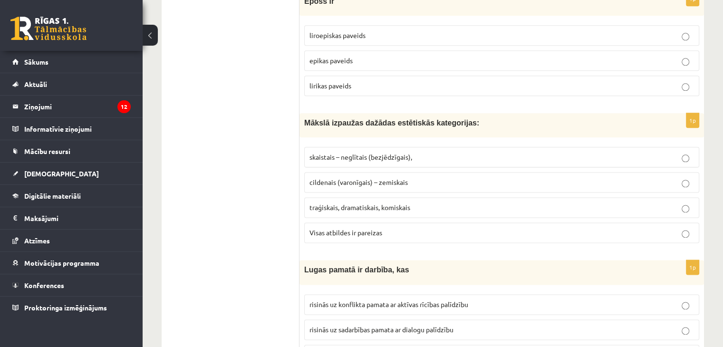
click at [327, 228] on span "Visas atbildes ir pareizas" at bounding box center [345, 232] width 73 height 9
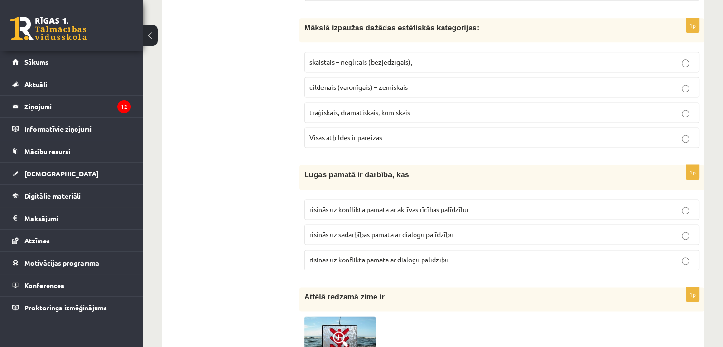
scroll to position [1331, 0]
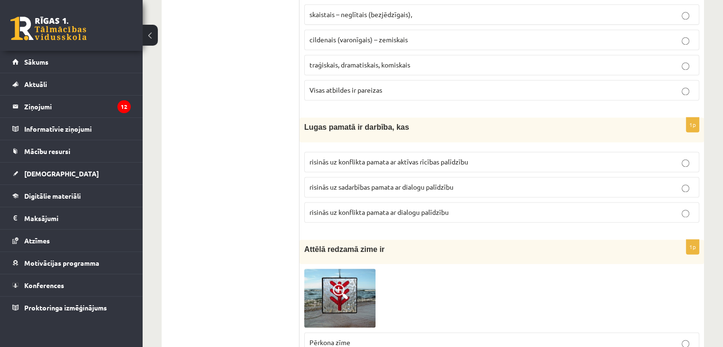
click at [368, 157] on span "risinās uz konflikta pamata ar aktīvas rīcības palīdzību" at bounding box center [388, 161] width 159 height 9
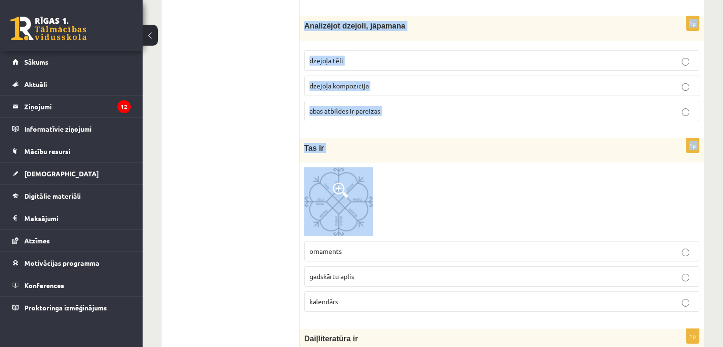
scroll to position [3669, 0]
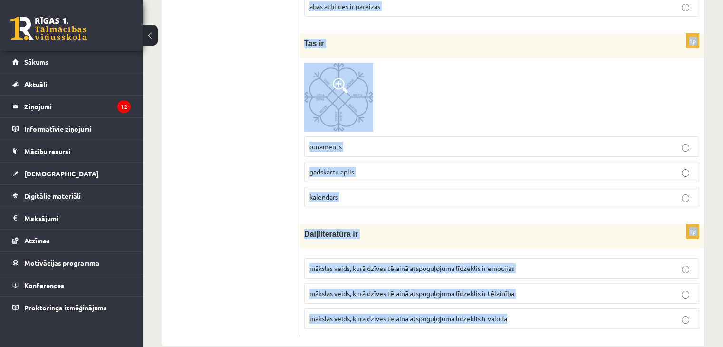
drag, startPoint x: 304, startPoint y: 87, endPoint x: 534, endPoint y: 302, distance: 314.7
copy form "Traģēdija – dramatiska luga, kurā varonis ir nesamierināmā konfliktā ar neuzvar…"
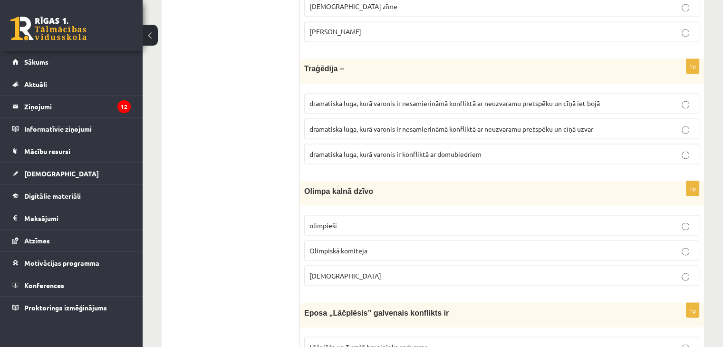
scroll to position [1687, 0]
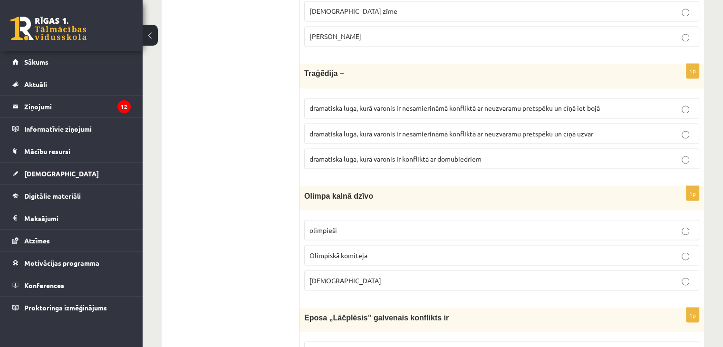
click at [455, 104] on span "dramatiska luga, kurā varonis ir nesamierināmā konfliktā ar neuzvaramu pretspēk…" at bounding box center [454, 108] width 290 height 9
click at [355, 275] on p "Dievi" at bounding box center [501, 280] width 384 height 10
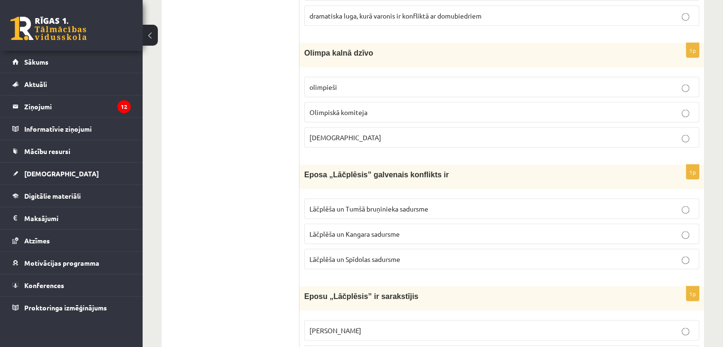
scroll to position [1877, 0]
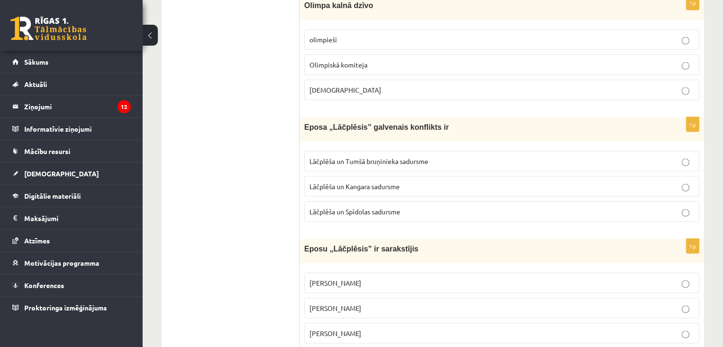
click at [408, 157] on label "Lāčplēša un Tumšā bruņinieka sadursme" at bounding box center [501, 161] width 395 height 20
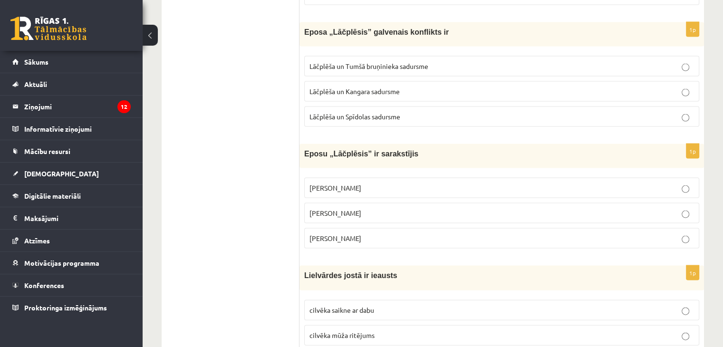
click at [368, 208] on p "Andrejs Pumpurs" at bounding box center [501, 213] width 384 height 10
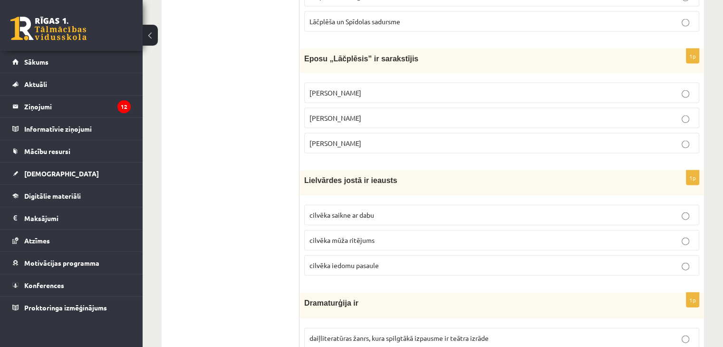
scroll to position [2115, 0]
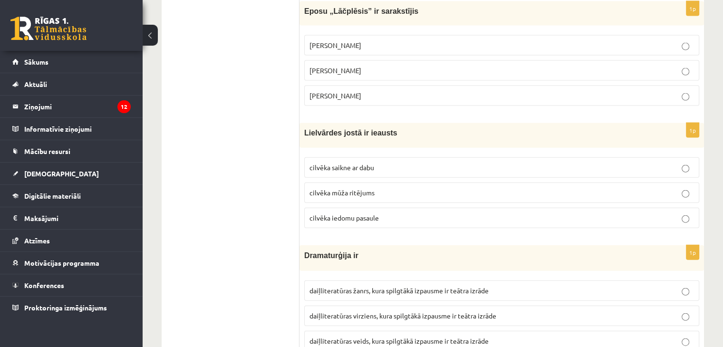
click at [383, 188] on p "cilvēka mūža ritējums" at bounding box center [501, 193] width 384 height 10
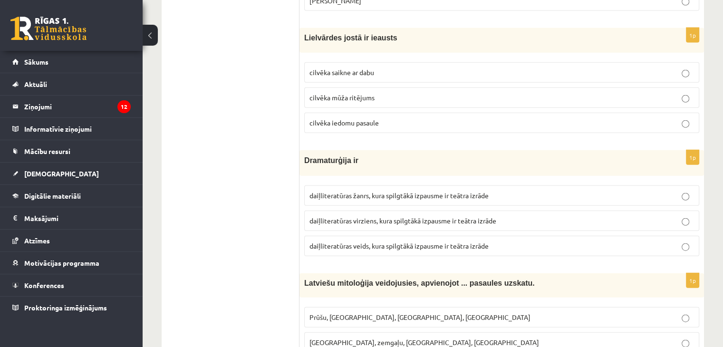
scroll to position [2257, 0]
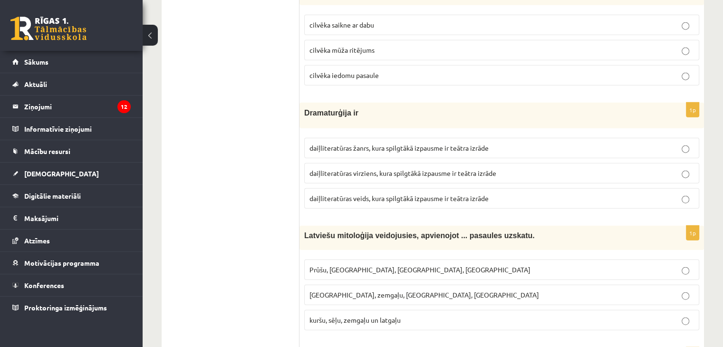
click at [381, 168] on p "daiļliteratūras virziens, kura spilgtākā izpausme ir teātra izrāde" at bounding box center [501, 173] width 384 height 10
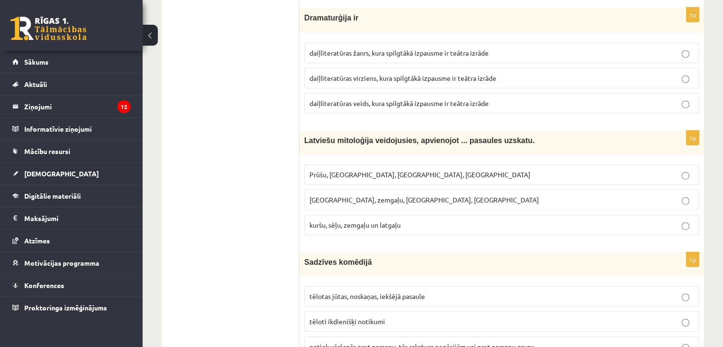
scroll to position [2400, 0]
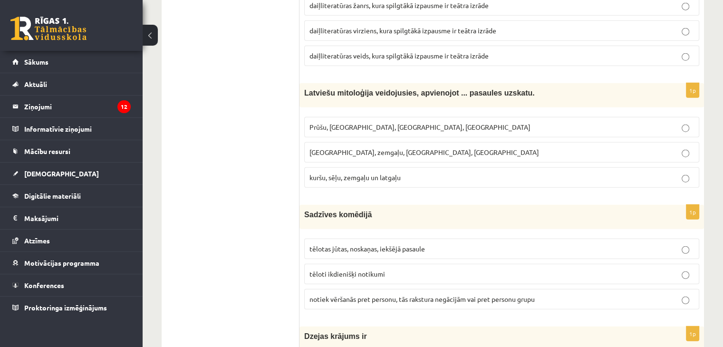
click at [374, 173] on p "kuršu, sēļu, zemgaļu un latgaļu" at bounding box center [501, 178] width 384 height 10
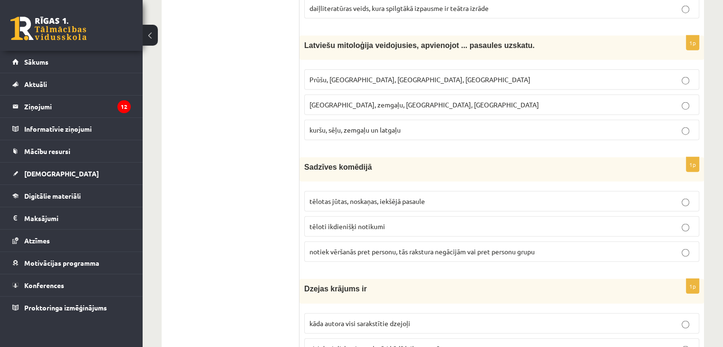
click at [381, 222] on span "tēloti ikdienišķi notikumi" at bounding box center [347, 226] width 76 height 9
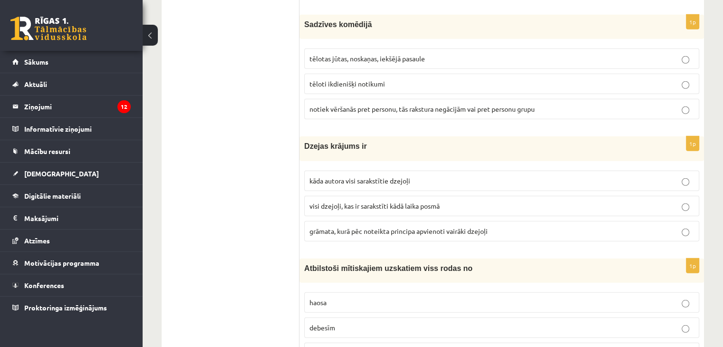
click at [372, 227] on span "grāmata, kurā pēc noteikta principa apvienoti vairāki dzejoļi" at bounding box center [398, 231] width 178 height 9
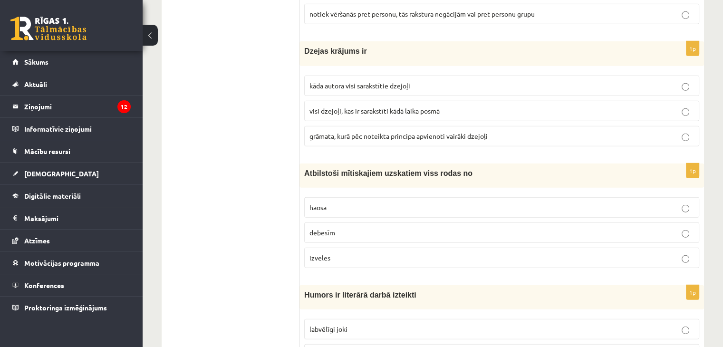
scroll to position [2733, 0]
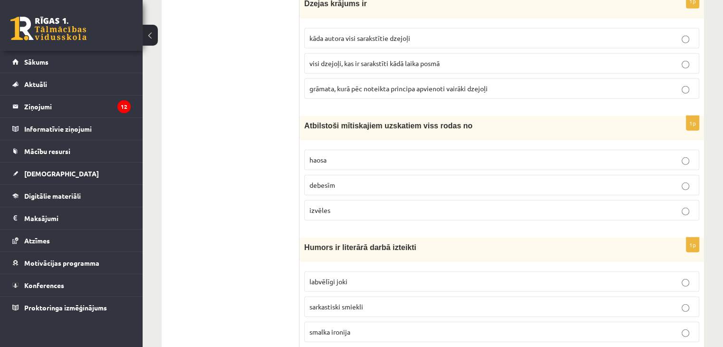
click at [352, 155] on p "haosa" at bounding box center [501, 160] width 384 height 10
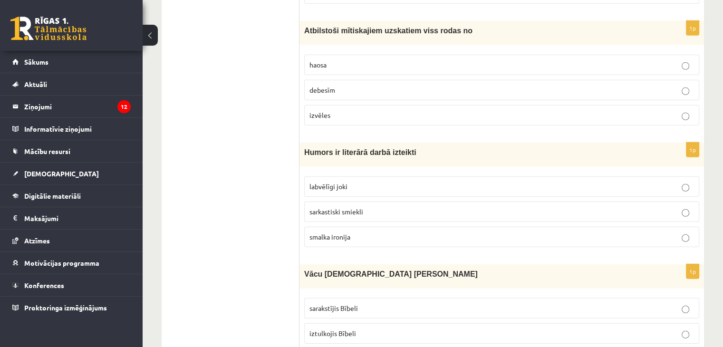
click at [349, 182] on p "labvēlīgi joki" at bounding box center [501, 187] width 384 height 10
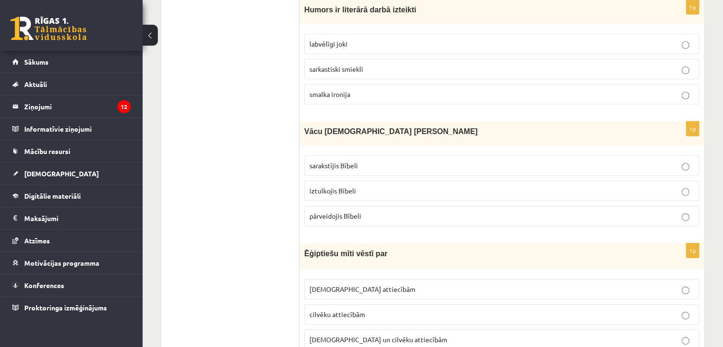
click at [355, 181] on label "iztulkojis Bībeli" at bounding box center [501, 191] width 395 height 20
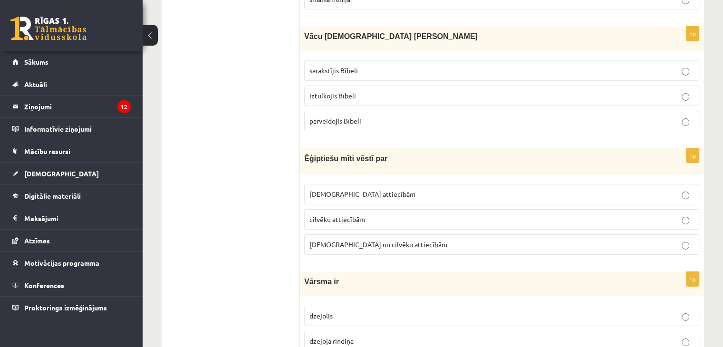
click at [390, 235] on label "Dievu un cilvēku attiecībām" at bounding box center [501, 244] width 395 height 20
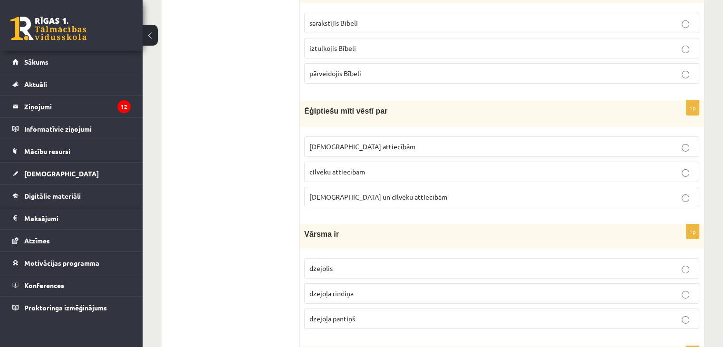
click at [386, 288] on p "dzejoļa rindiņa" at bounding box center [501, 293] width 384 height 10
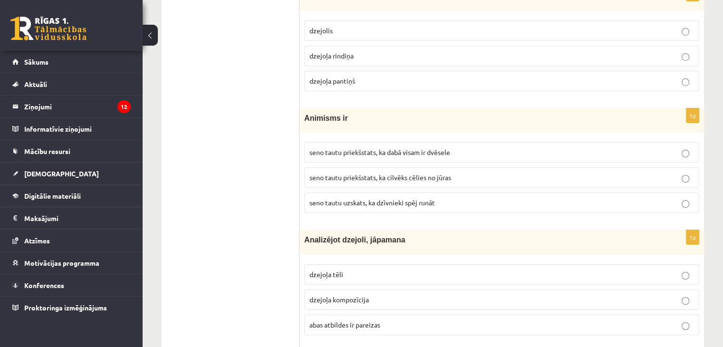
scroll to position [3398, 0]
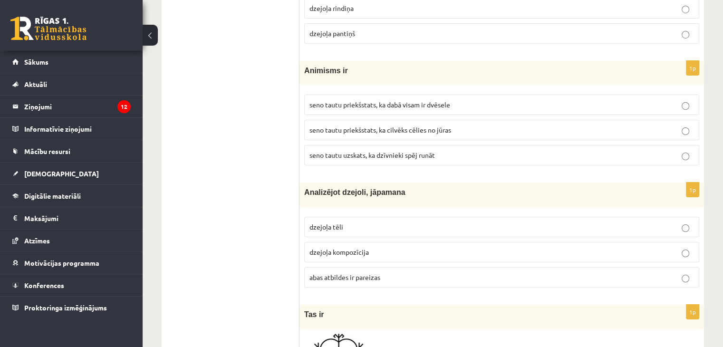
click at [421, 96] on label "seno tautu priekšstats, ka dabā visam ir dvēsele" at bounding box center [501, 105] width 395 height 20
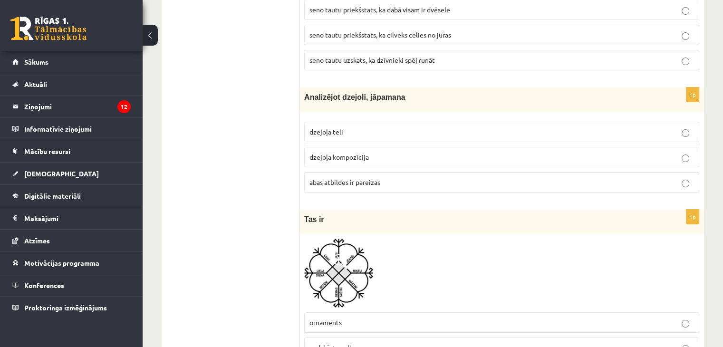
click at [385, 177] on p "abas atbildes ir pareizas" at bounding box center [501, 182] width 384 height 10
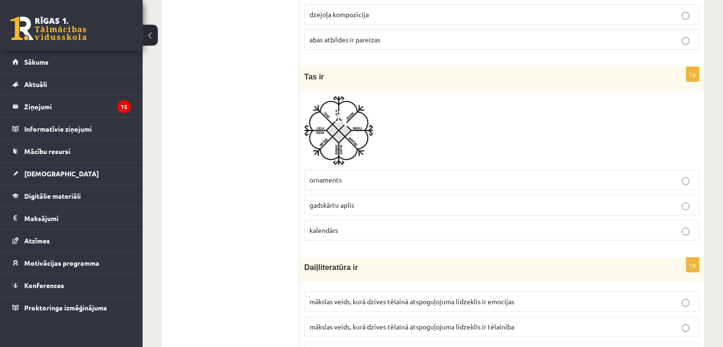
scroll to position [3669, 0]
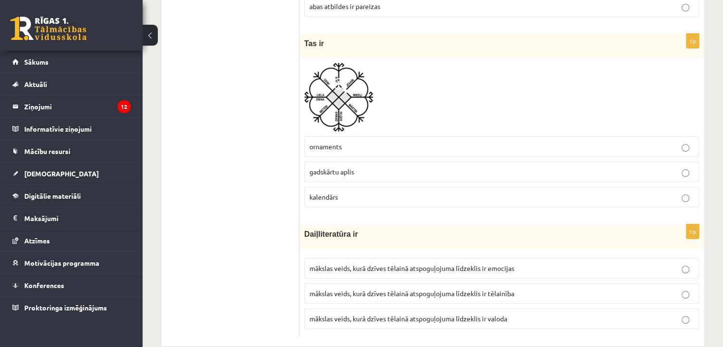
click at [398, 314] on span "mākslas veids, kurā dzīves tēlainā atspoguļojuma līdzeklis ir valoda" at bounding box center [408, 318] width 198 height 9
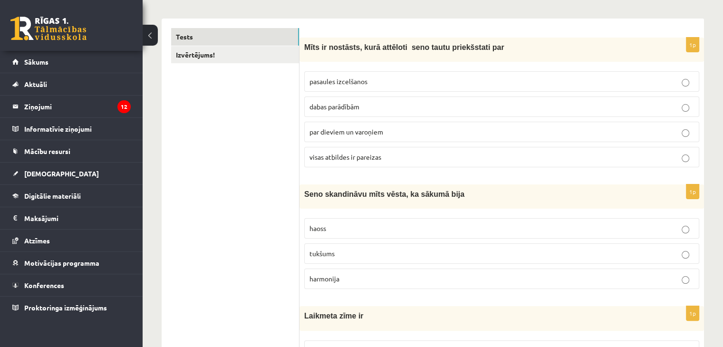
scroll to position [0, 0]
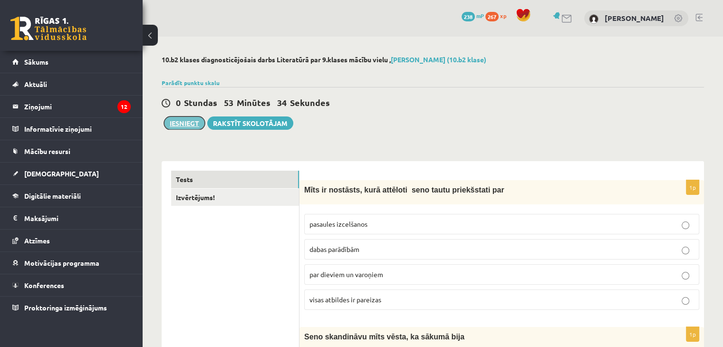
click at [178, 126] on button "Iesniegt" at bounding box center [184, 122] width 41 height 13
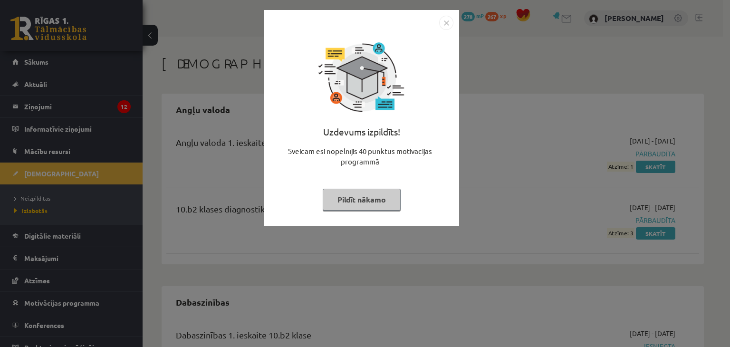
click at [449, 19] on img "Close" at bounding box center [446, 23] width 14 height 14
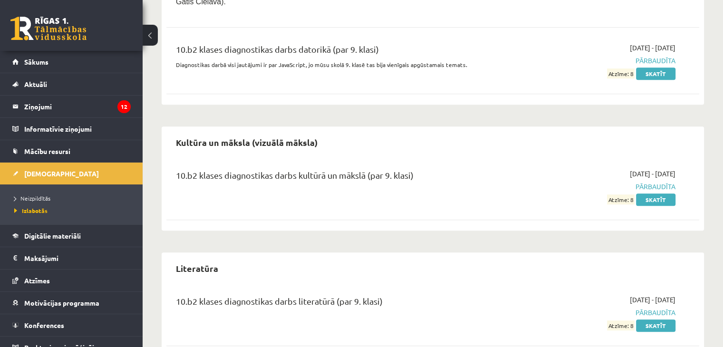
scroll to position [730, 0]
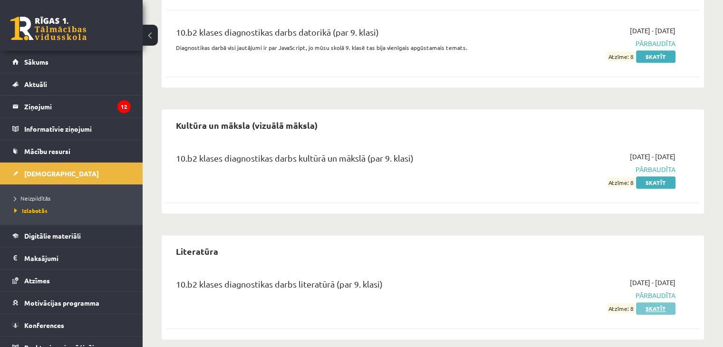
click at [649, 302] on link "Skatīt" at bounding box center [655, 308] width 39 height 12
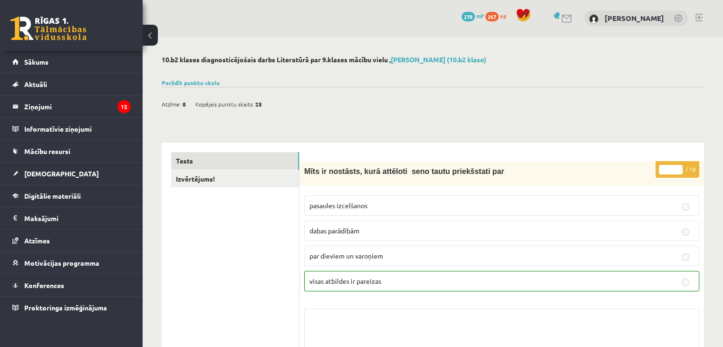
click at [30, 44] on div "0 Dāvanas 278 mP 267 xp" at bounding box center [71, 25] width 143 height 51
drag, startPoint x: 30, startPoint y: 48, endPoint x: 31, endPoint y: 53, distance: 5.3
click at [31, 51] on div "0 Dāvanas 278 mP 267 xp Markuss Niklāvs Sākums Aktuāli Kā mācīties eSKOLĀ Konta…" at bounding box center [71, 173] width 143 height 347
click at [32, 59] on span "Sākums" at bounding box center [36, 62] width 24 height 9
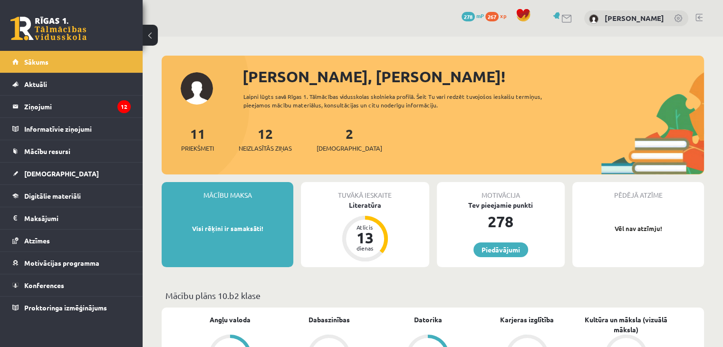
scroll to position [238, 0]
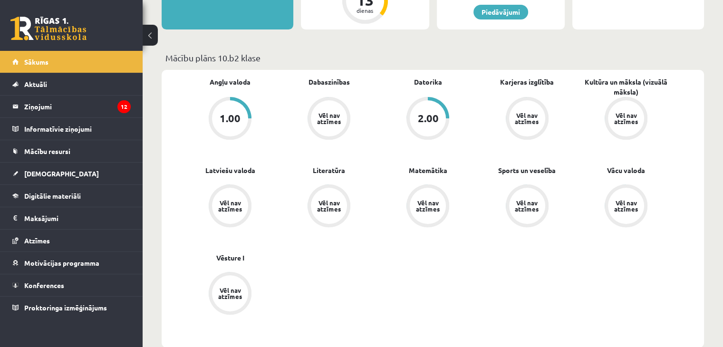
click at [315, 119] on div "Vēl nav atzīmes" at bounding box center [329, 118] width 36 height 36
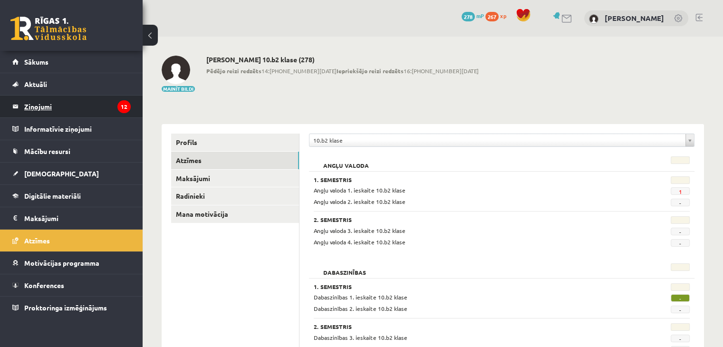
click at [26, 101] on legend "Ziņojumi 12" at bounding box center [77, 107] width 106 height 22
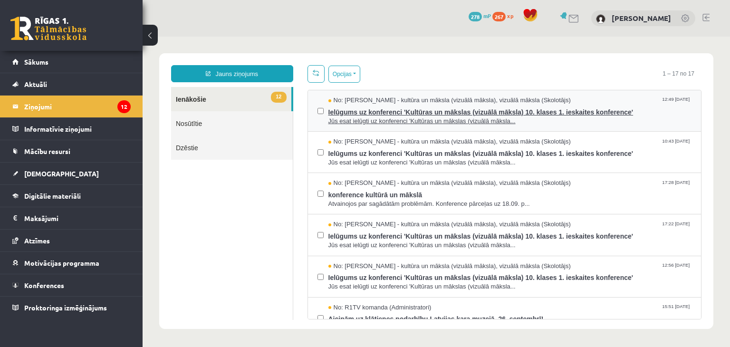
click at [360, 109] on span "Ielūgums uz konferenci 'Kultūras un mākslas (vizuālā māksla) 10. klases 1. iesk…" at bounding box center [510, 111] width 364 height 12
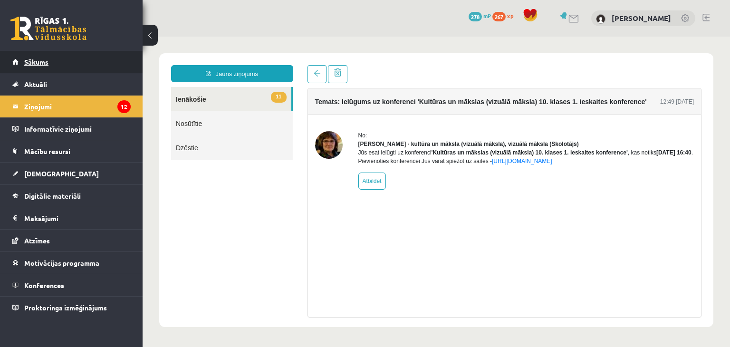
click at [67, 67] on link "Sākums" at bounding box center [71, 62] width 118 height 22
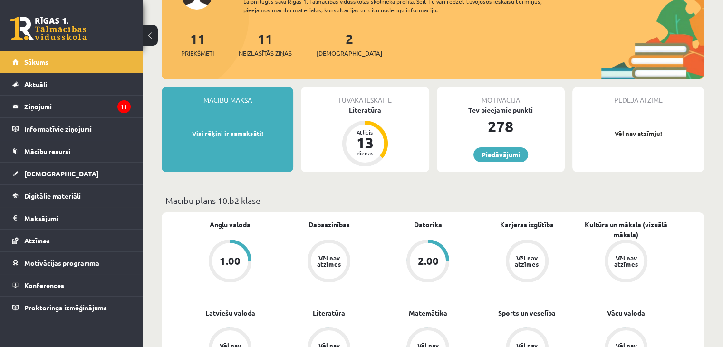
scroll to position [143, 0]
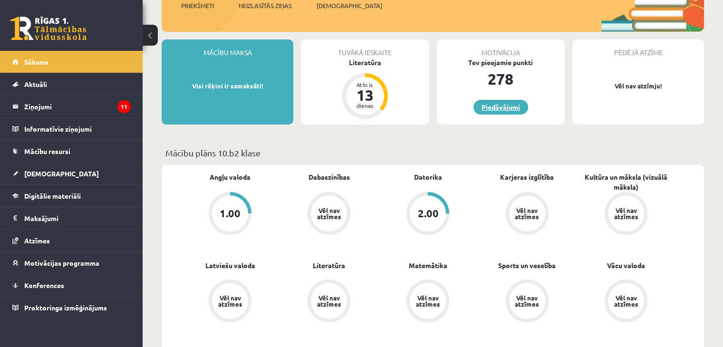
click at [513, 102] on link "Piedāvājumi" at bounding box center [500, 107] width 55 height 15
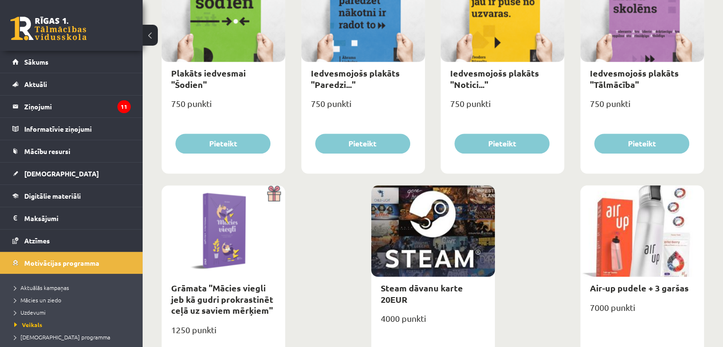
scroll to position [1113, 0]
